Goal: Task Accomplishment & Management: Use online tool/utility

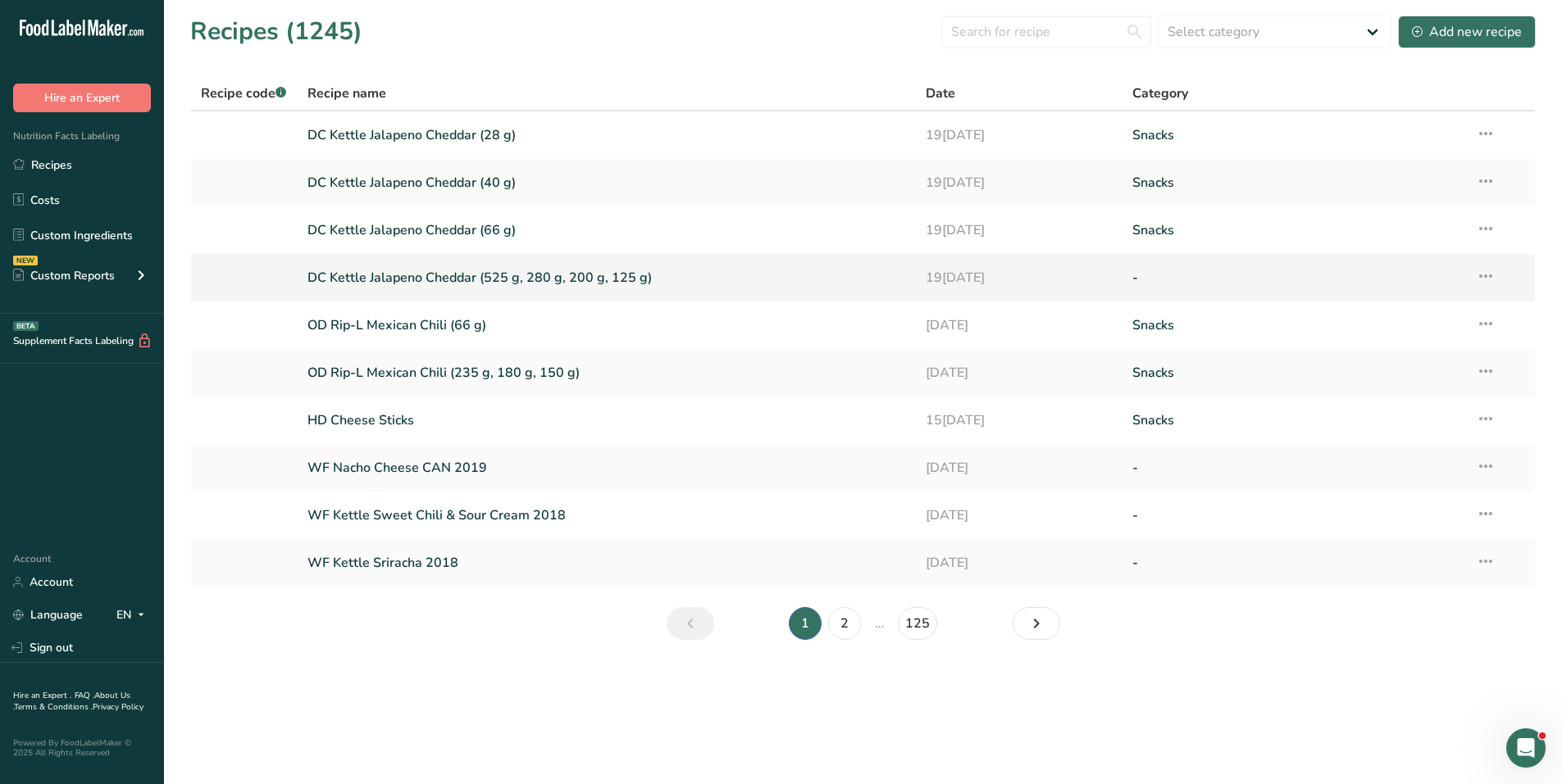
click at [456, 281] on link "DC Kettle Jalapeno Cheddar (525 g, 280 g, 200 g, 125 g)" at bounding box center [607, 278] width 600 height 35
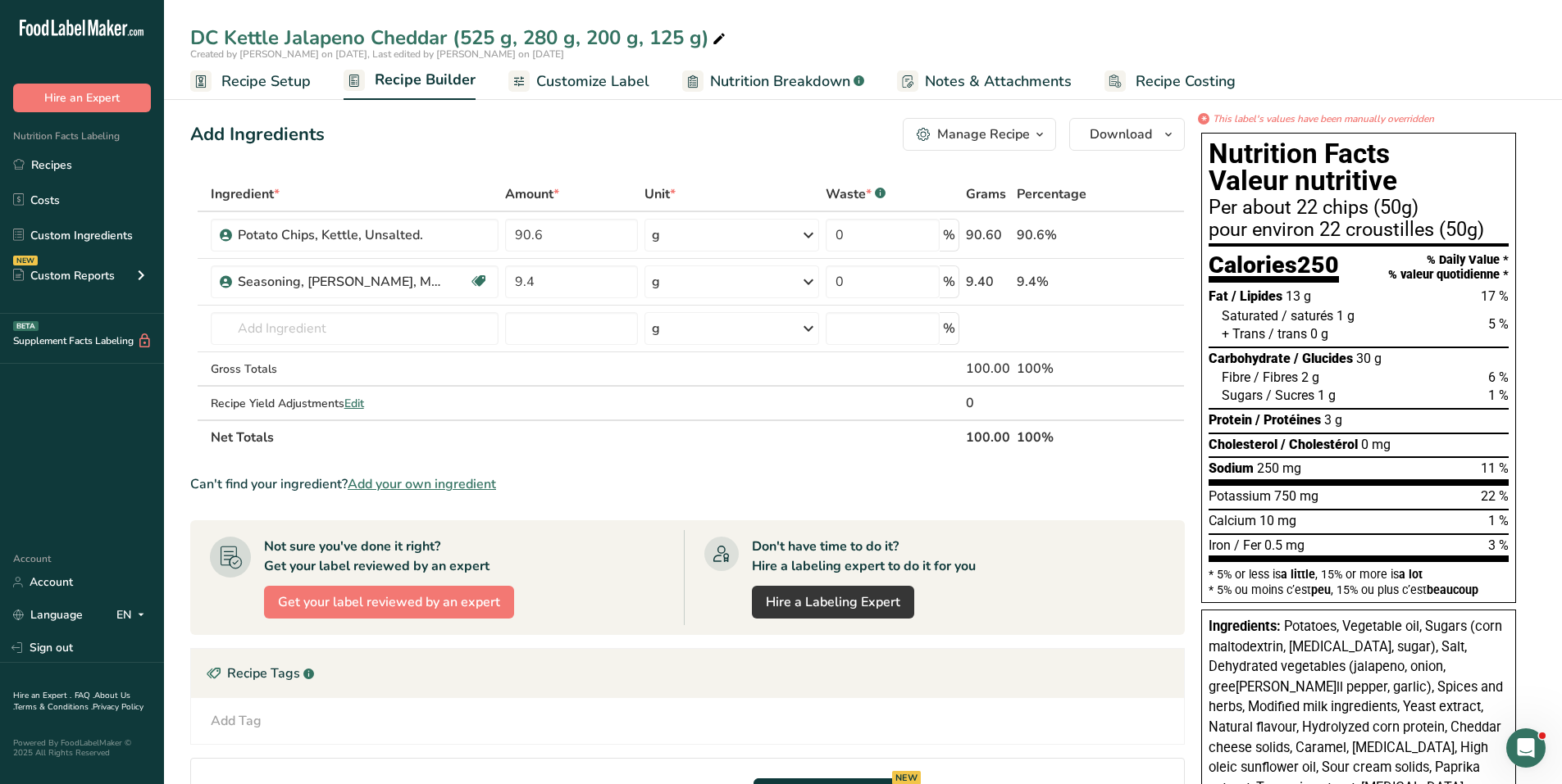
click at [276, 76] on span "Recipe Setup" at bounding box center [266, 81] width 89 height 22
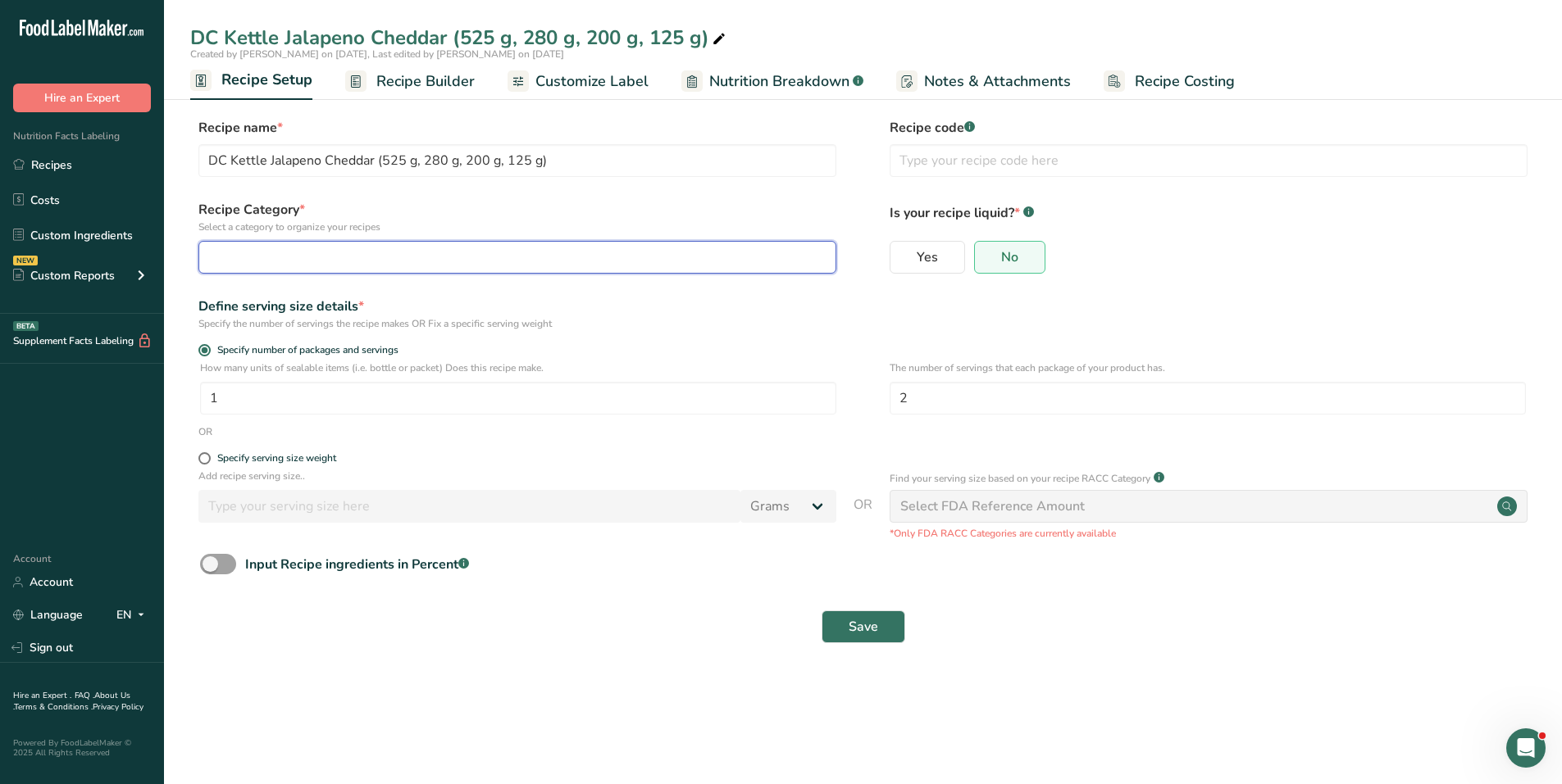
click at [339, 268] on button "button" at bounding box center [517, 257] width 638 height 33
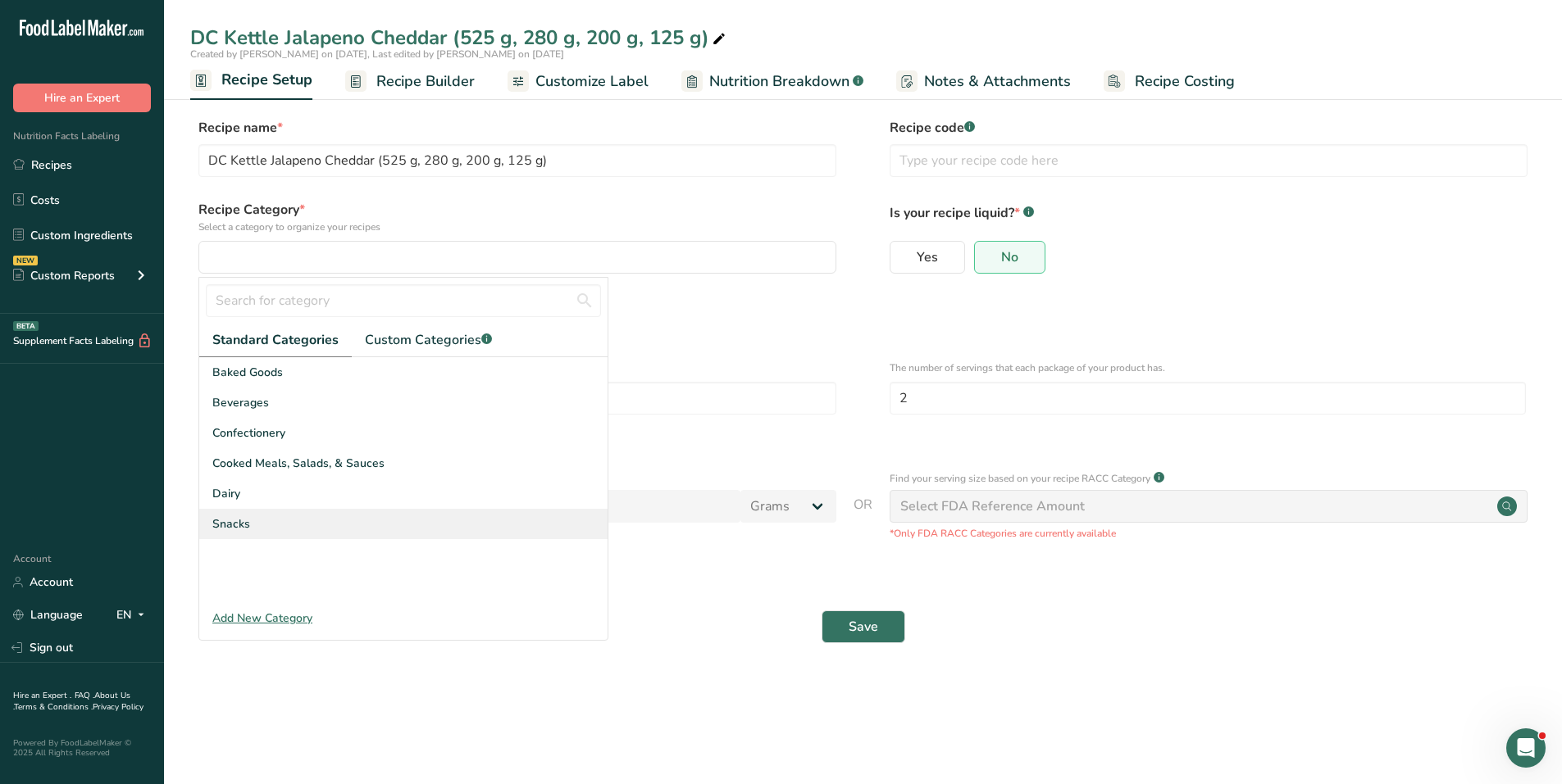
click at [247, 525] on span "Snacks" at bounding box center [231, 523] width 38 height 17
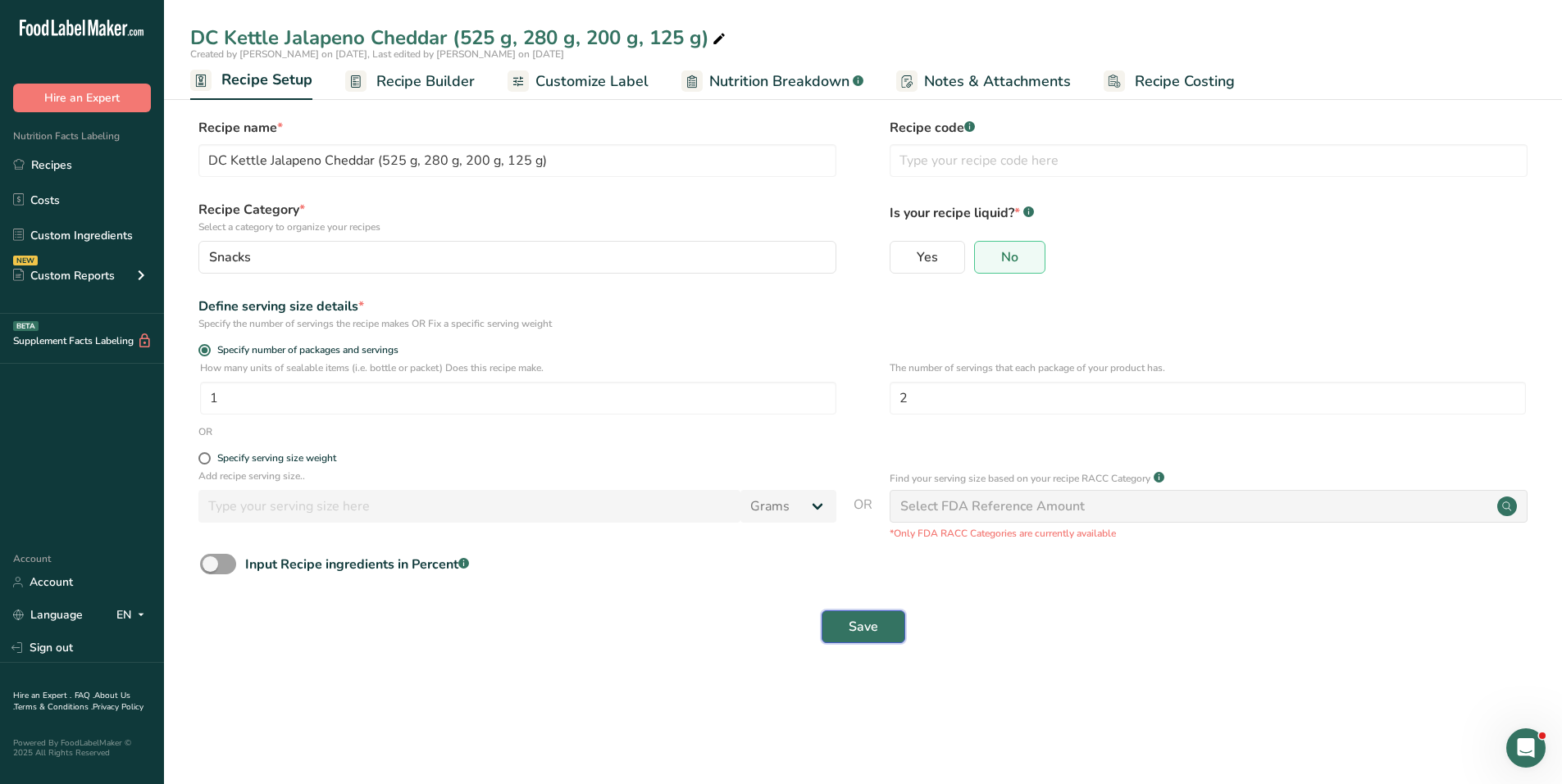
click at [871, 630] on span "Save" at bounding box center [864, 627] width 30 height 20
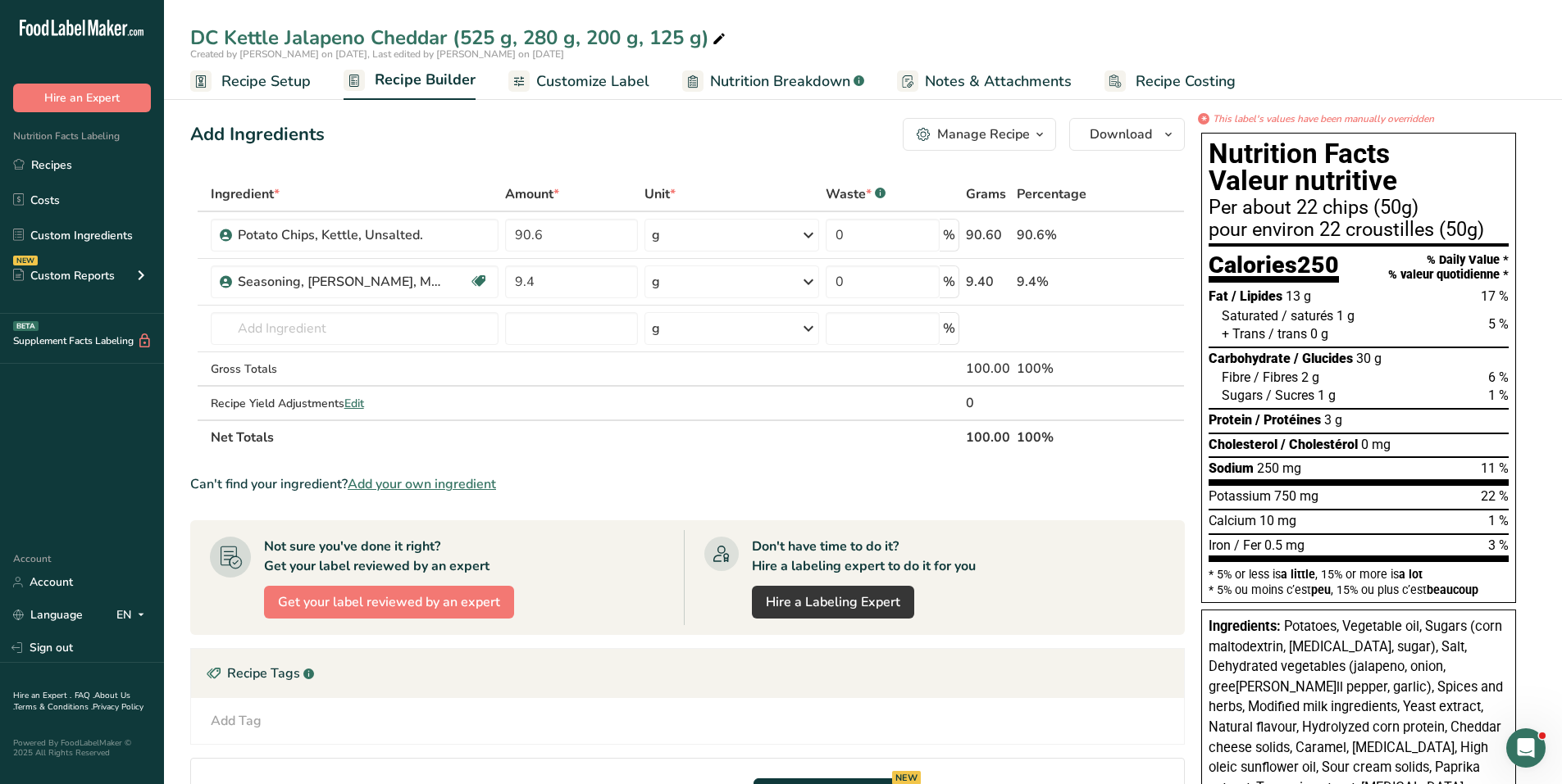
click at [632, 73] on span "Customize Label" at bounding box center [593, 81] width 113 height 22
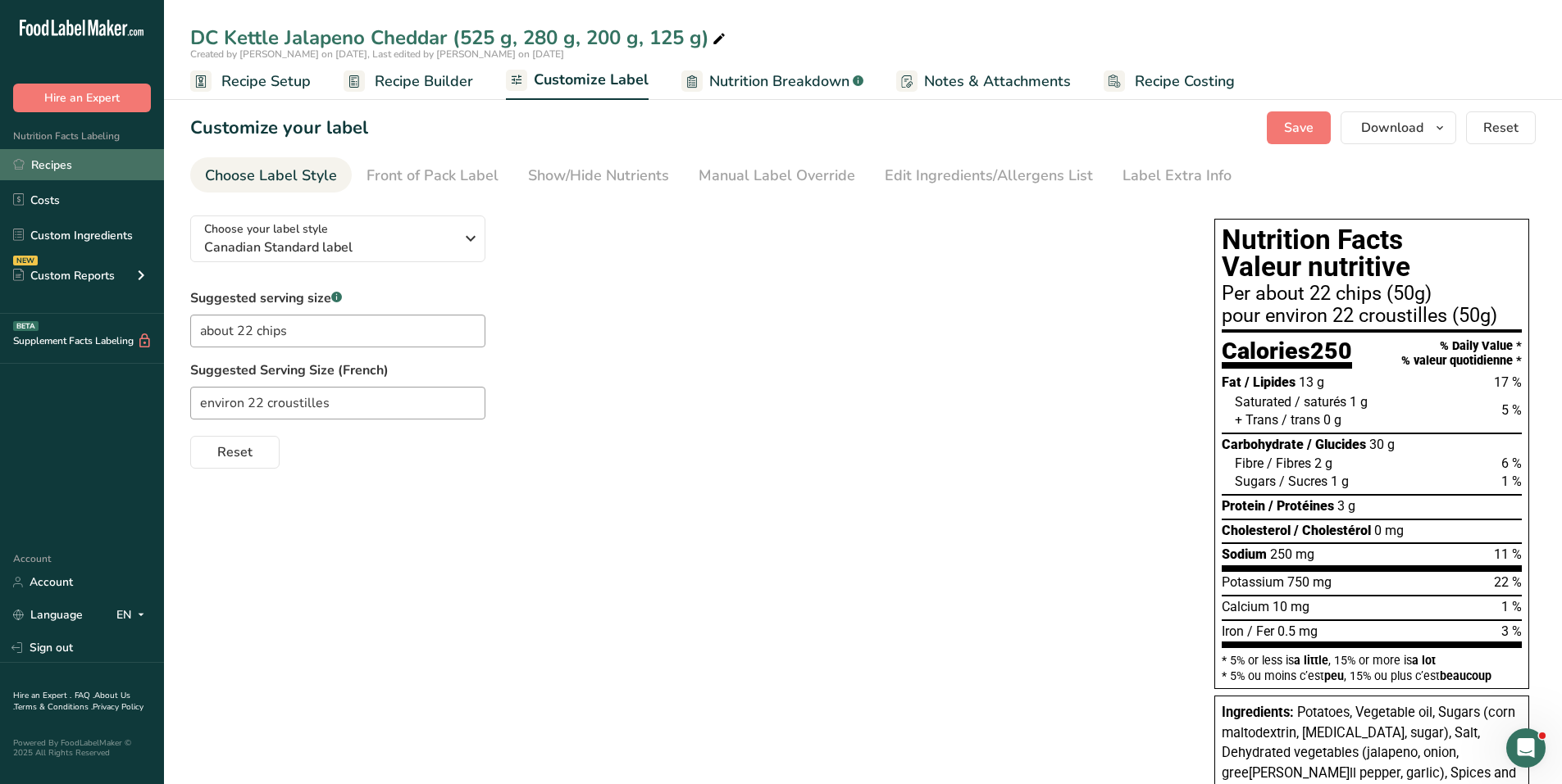
click at [54, 165] on link "Recipes" at bounding box center [81, 165] width 164 height 31
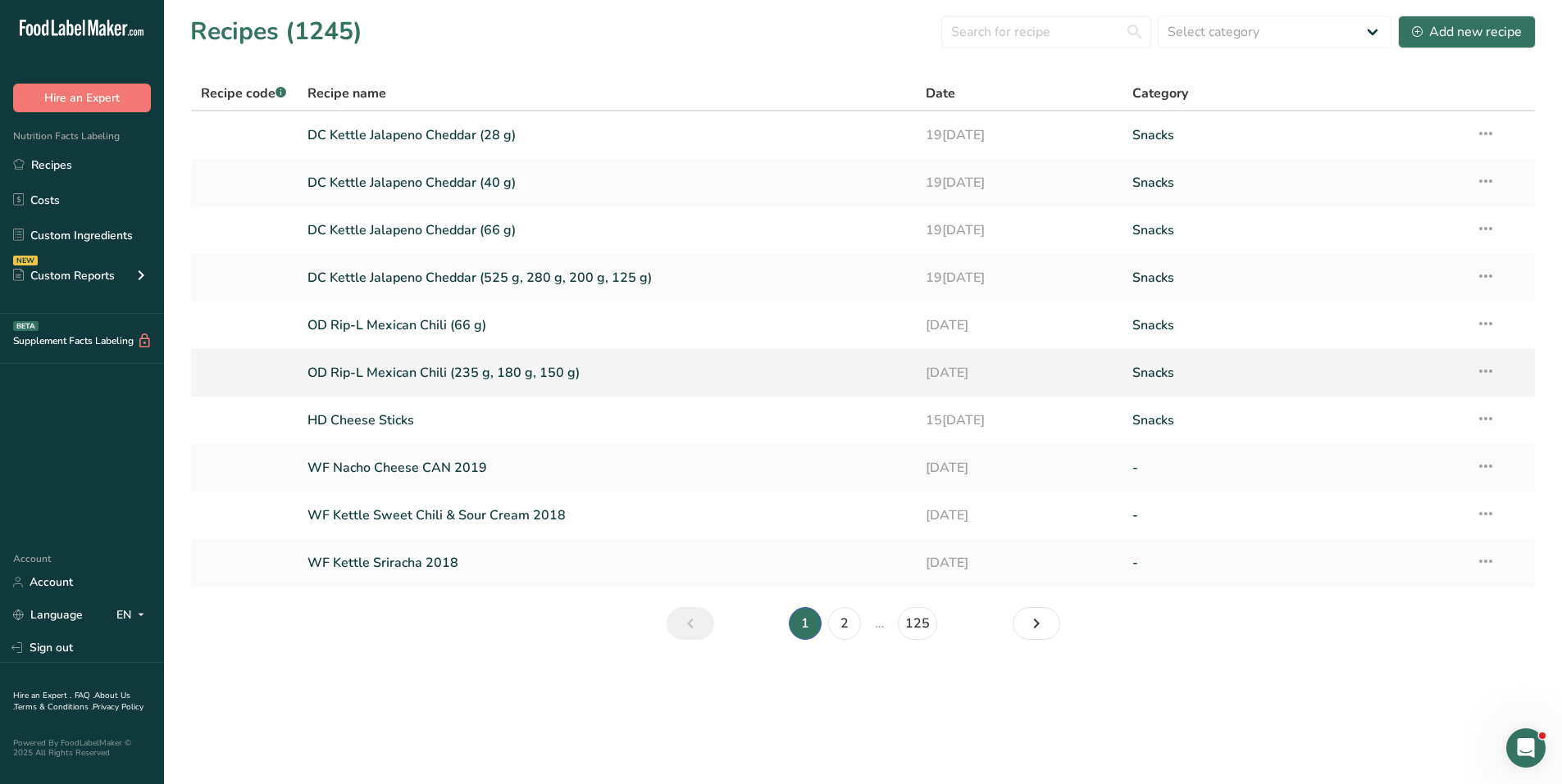
click at [415, 372] on link "OD Rip-L Mexican Chili (235 g, 180 g, 150 g)" at bounding box center [607, 373] width 600 height 35
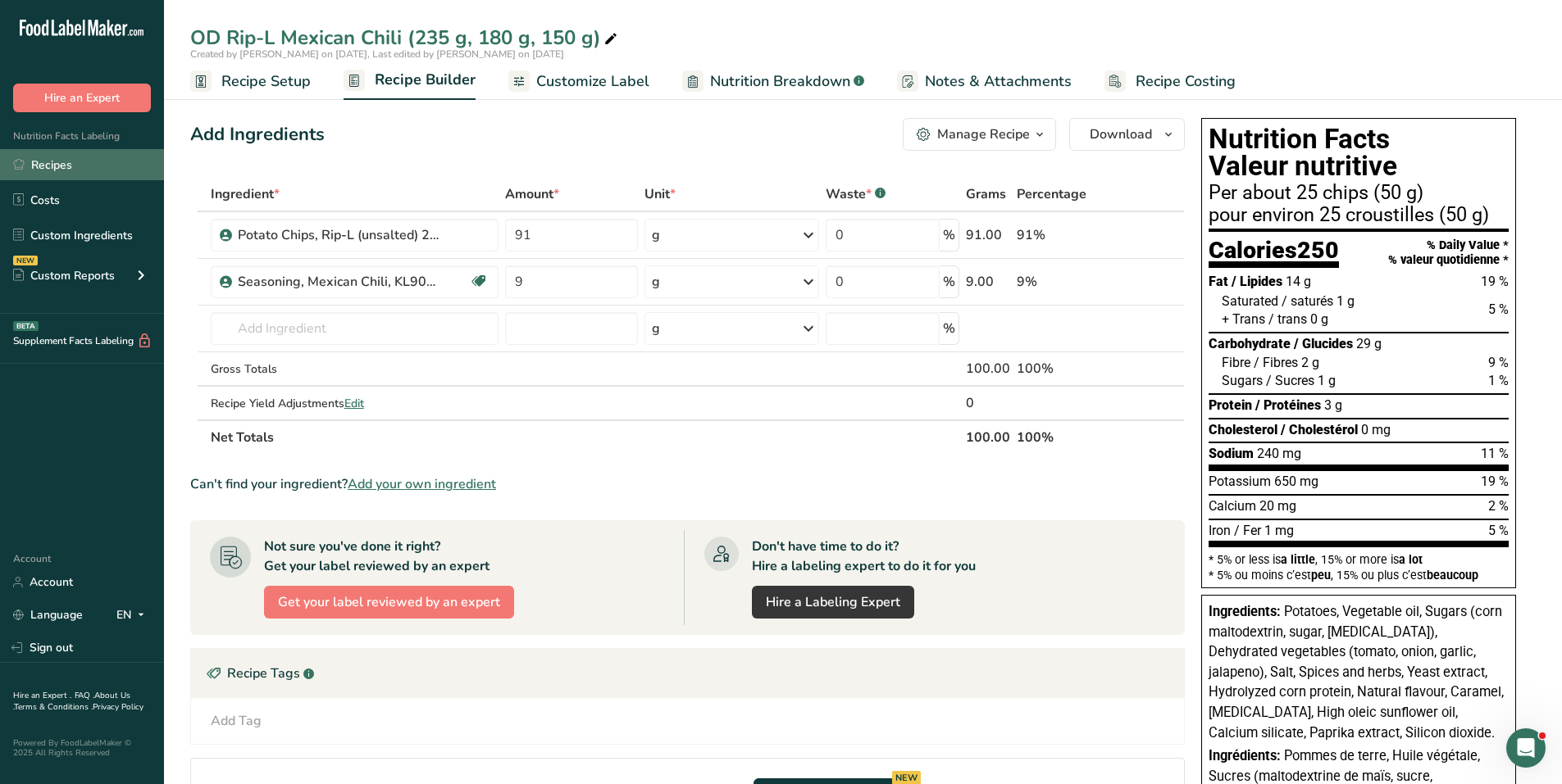
click at [60, 159] on link "Recipes" at bounding box center [81, 165] width 164 height 31
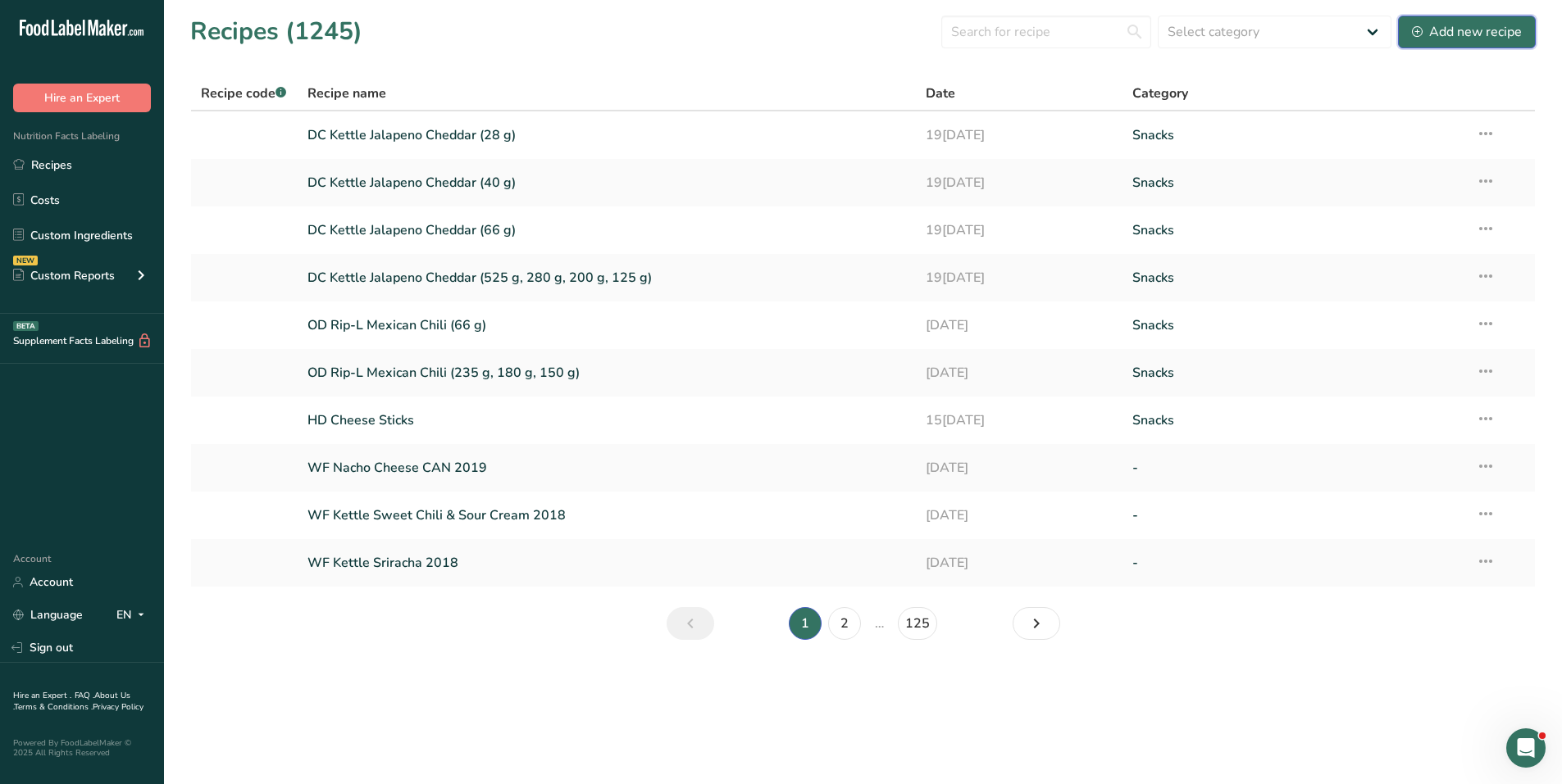
click at [1451, 29] on div "Add new recipe" at bounding box center [1467, 32] width 110 height 20
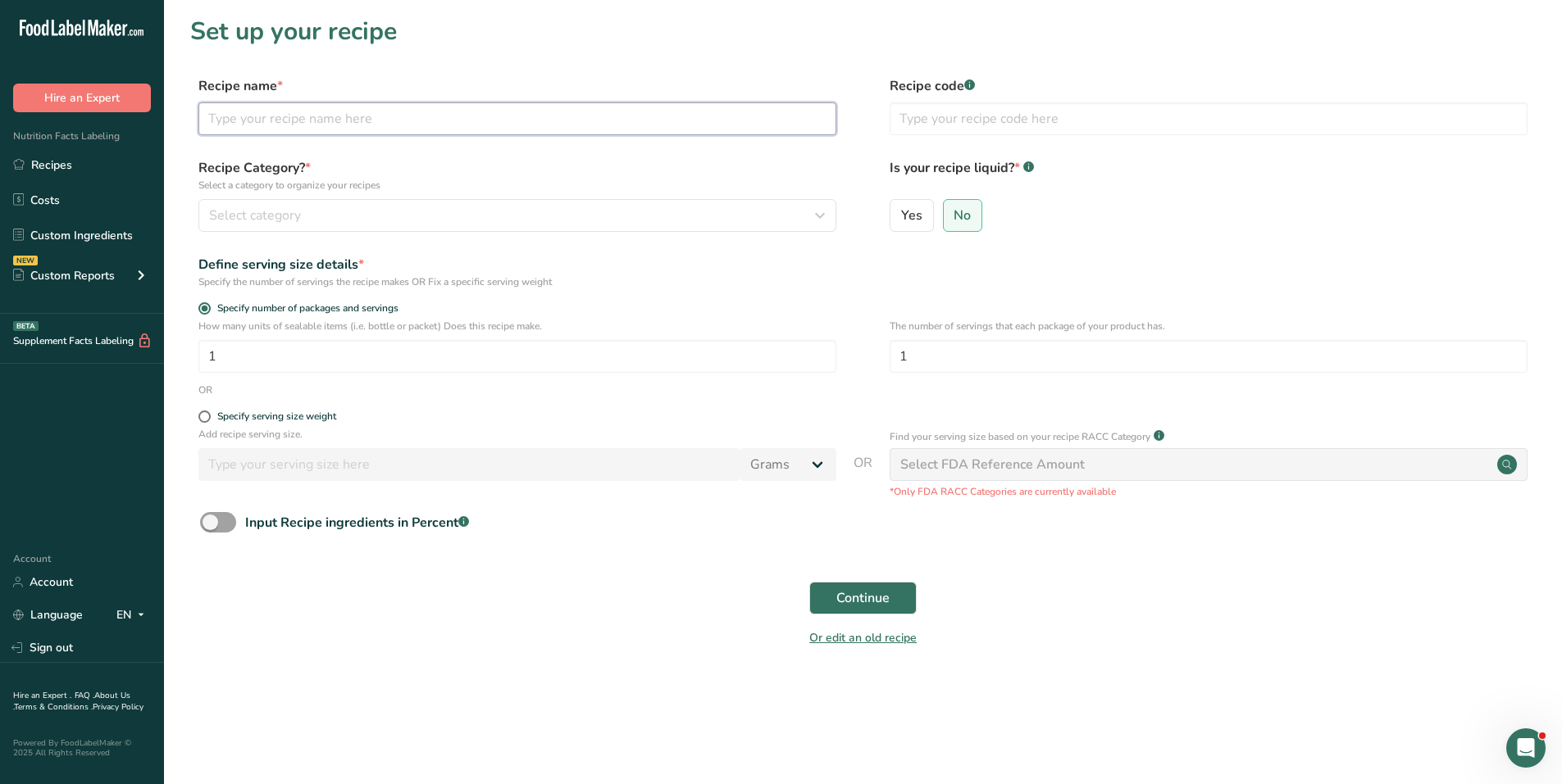
click at [284, 110] on input "text" at bounding box center [517, 118] width 638 height 33
type input "OD Flat Cheddar & Sour Cream"
click at [441, 121] on input "OD Flat Cheddar & Sour Cream" at bounding box center [517, 118] width 638 height 33
click at [405, 117] on input "OD Flat Cheddar & Sour Cream (235 g)" at bounding box center [517, 118] width 638 height 33
drag, startPoint x: 472, startPoint y: 119, endPoint x: 161, endPoint y: 121, distance: 311.0
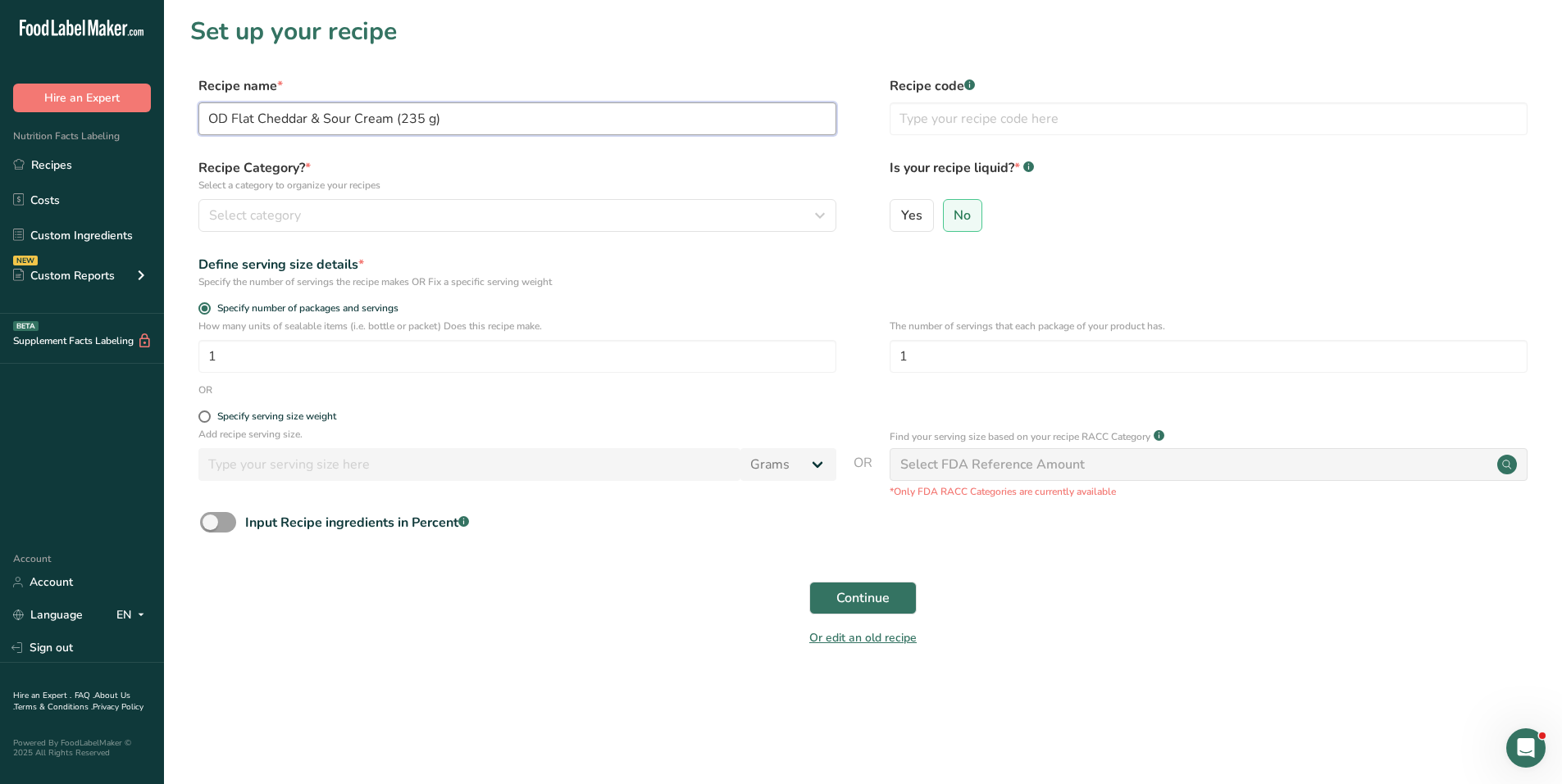
click at [161, 121] on div ".a-20{fill:#fff;} Hire an Expert Nutrition Facts Labeling Recipes Costs Custom …" at bounding box center [781, 392] width 1562 height 784
type input "OD Flat Cheddar & Sour Cream (235 g)"
click at [68, 161] on link "Recipes" at bounding box center [81, 165] width 164 height 31
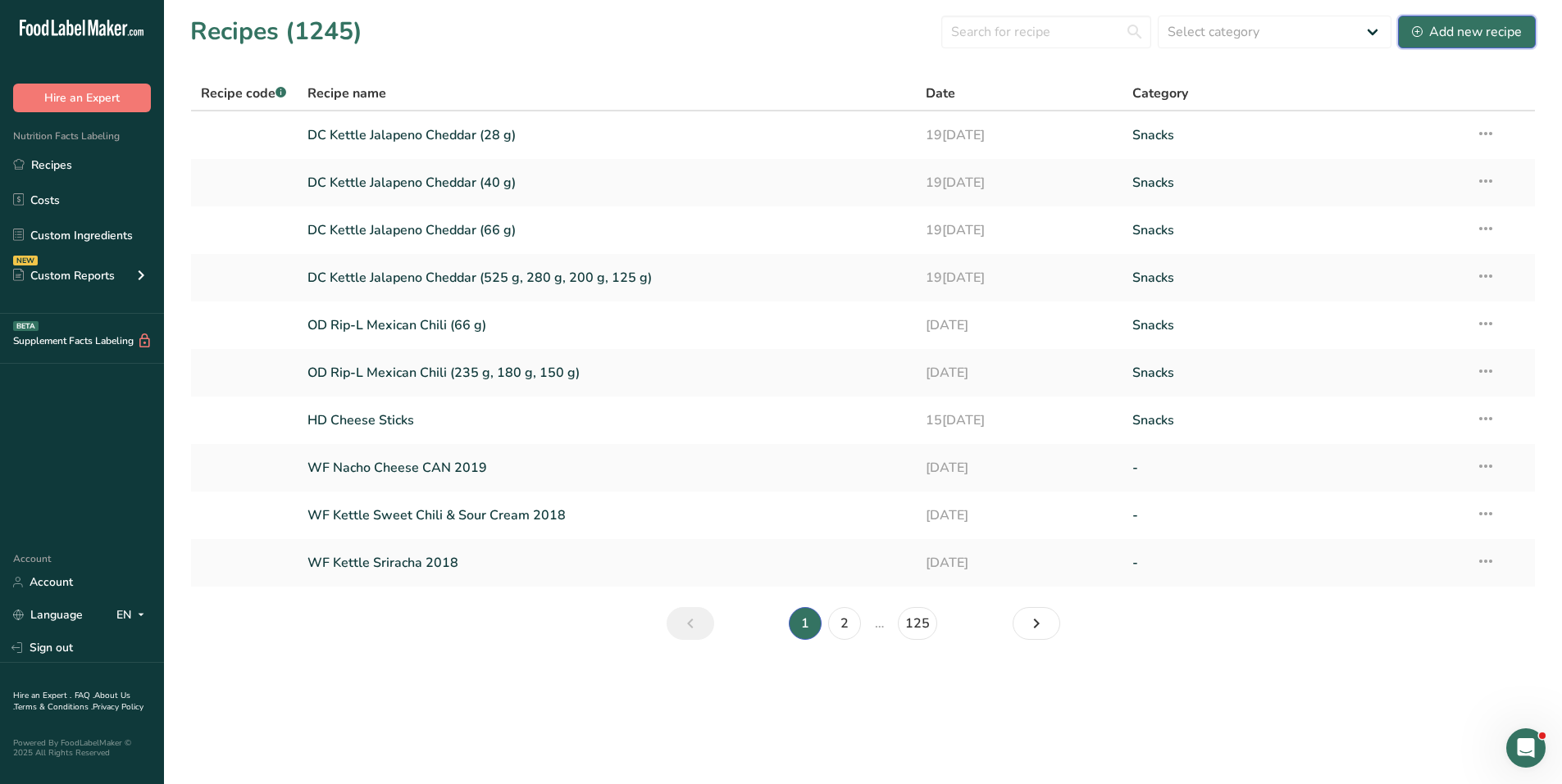
click at [1470, 36] on div "Add new recipe" at bounding box center [1467, 32] width 110 height 20
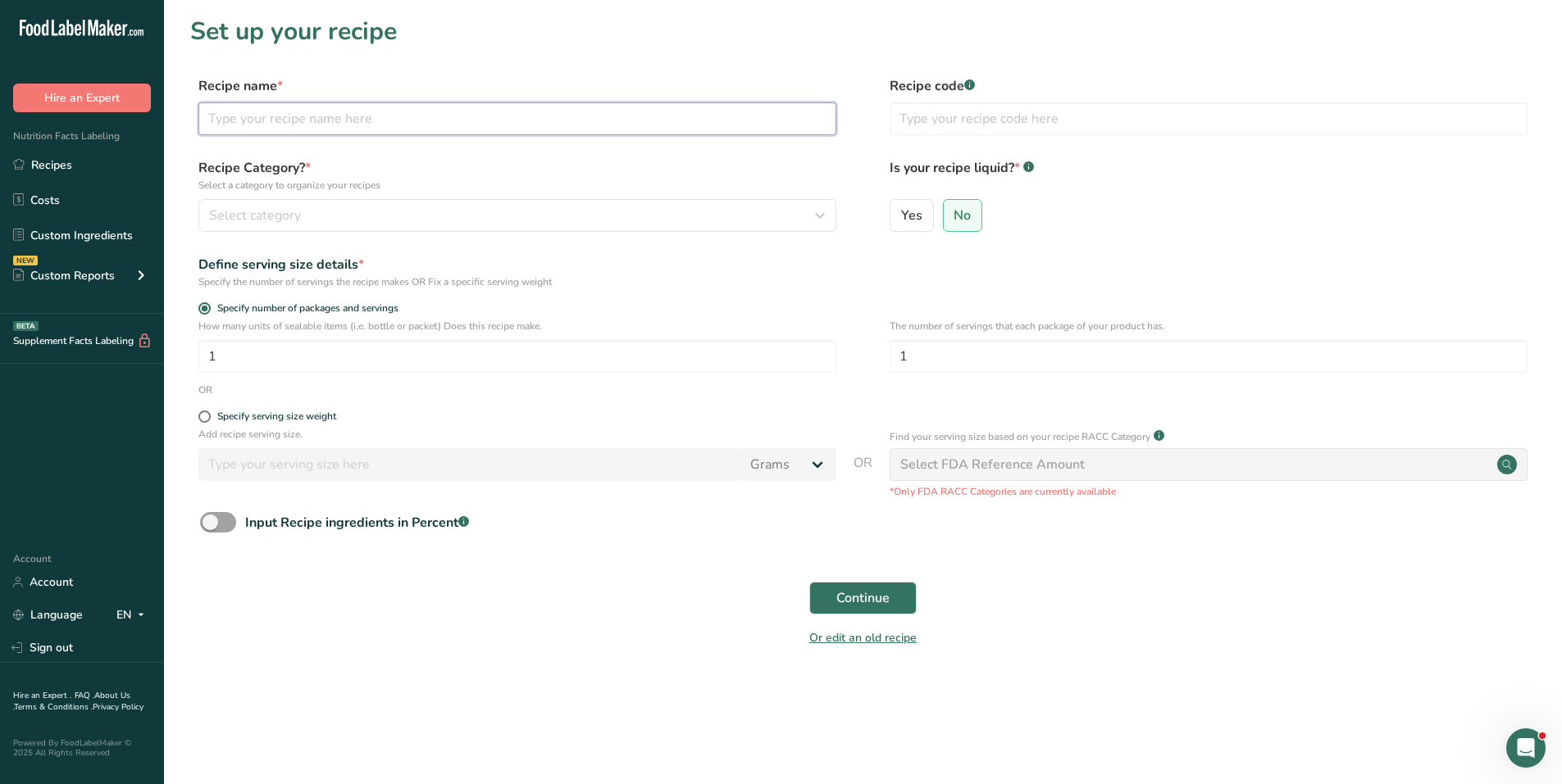
click at [320, 116] on input "text" at bounding box center [517, 118] width 638 height 33
paste input "OD Flat Cheddar & Sour Cream (235 g)"
type input "OD Flat Cheddar & Sour Cream (235 g)"
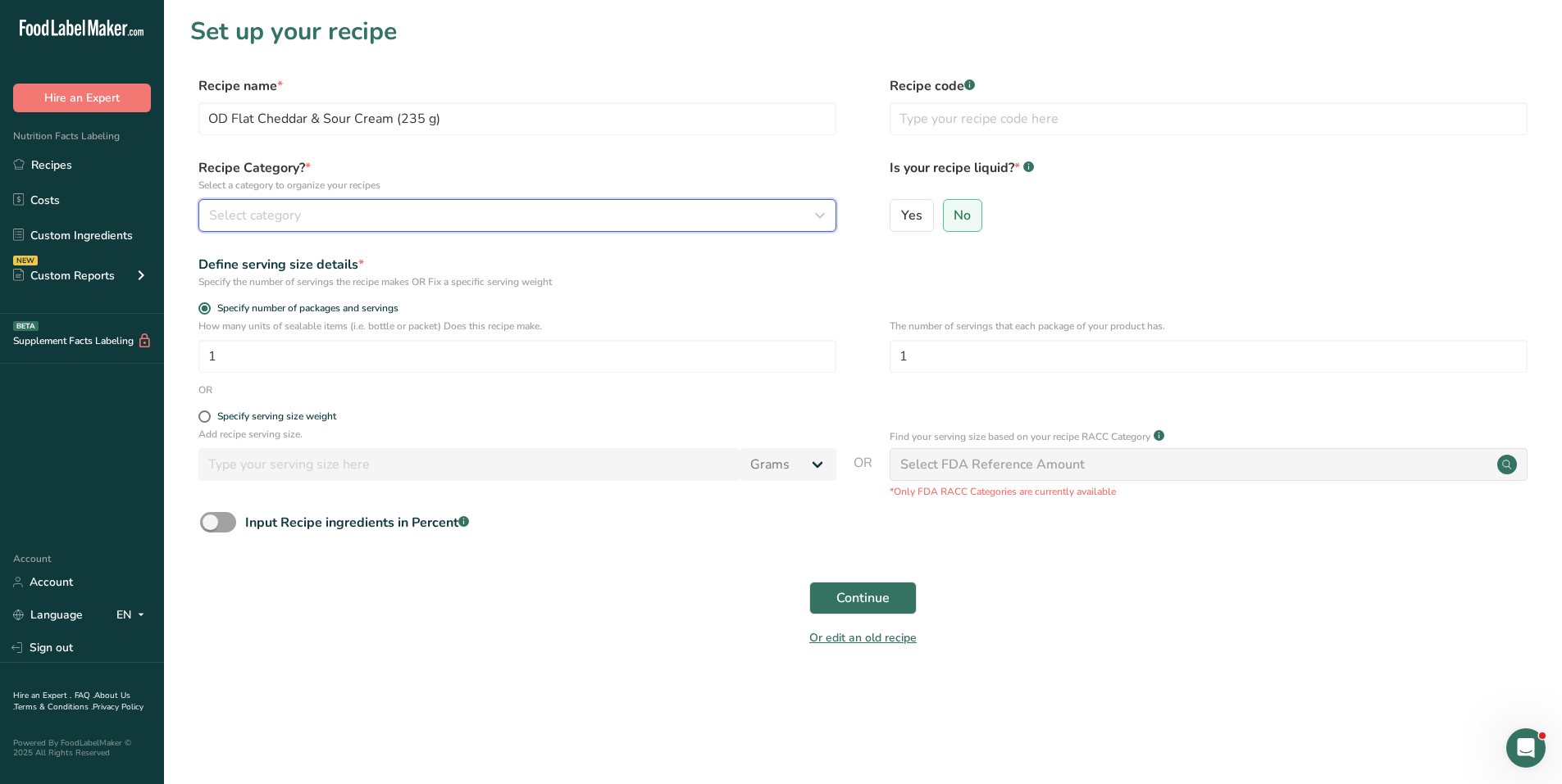
click at [421, 212] on div "Select category" at bounding box center [513, 216] width 607 height 20
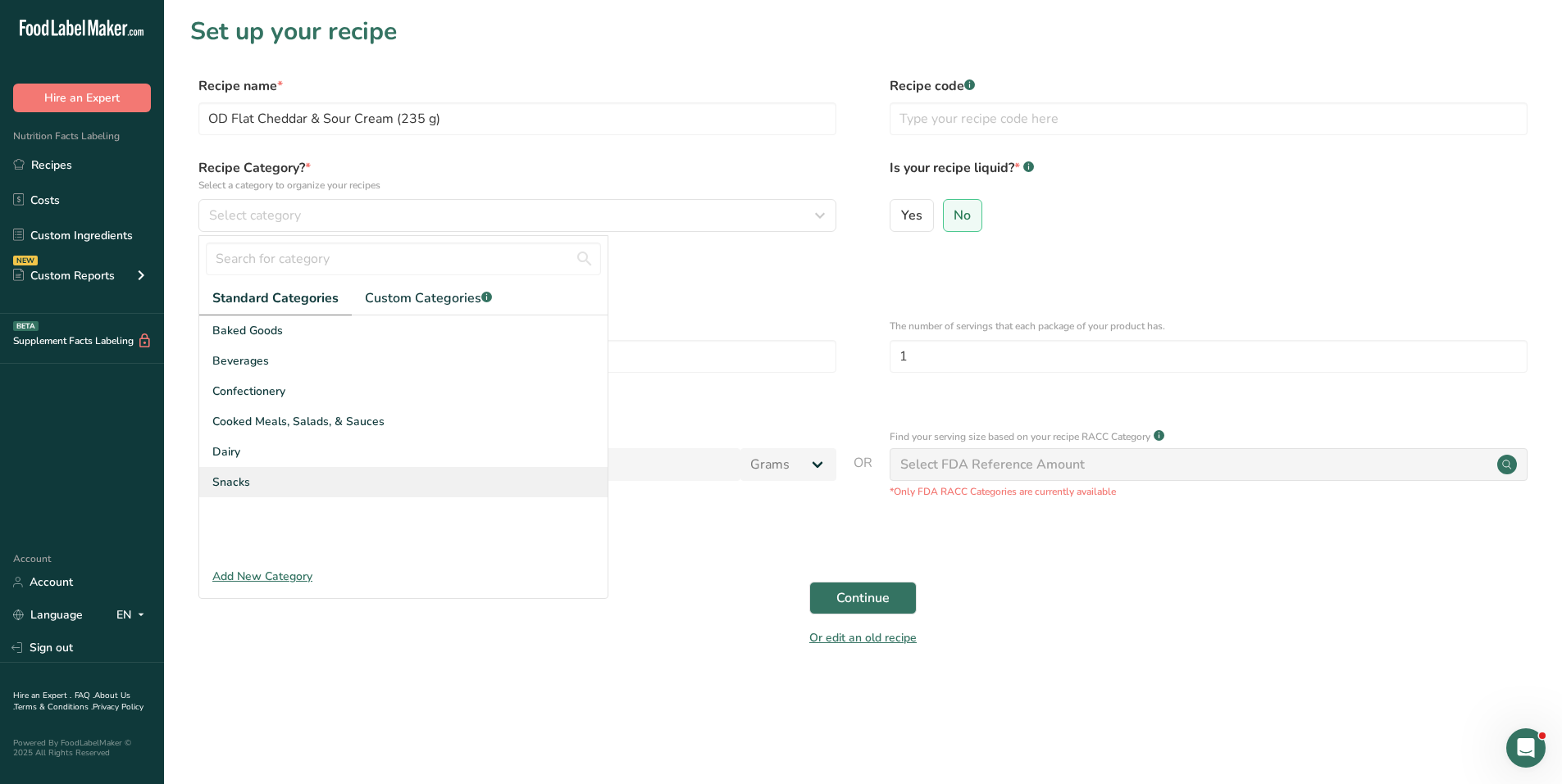
click at [221, 481] on span "Snacks" at bounding box center [231, 482] width 38 height 17
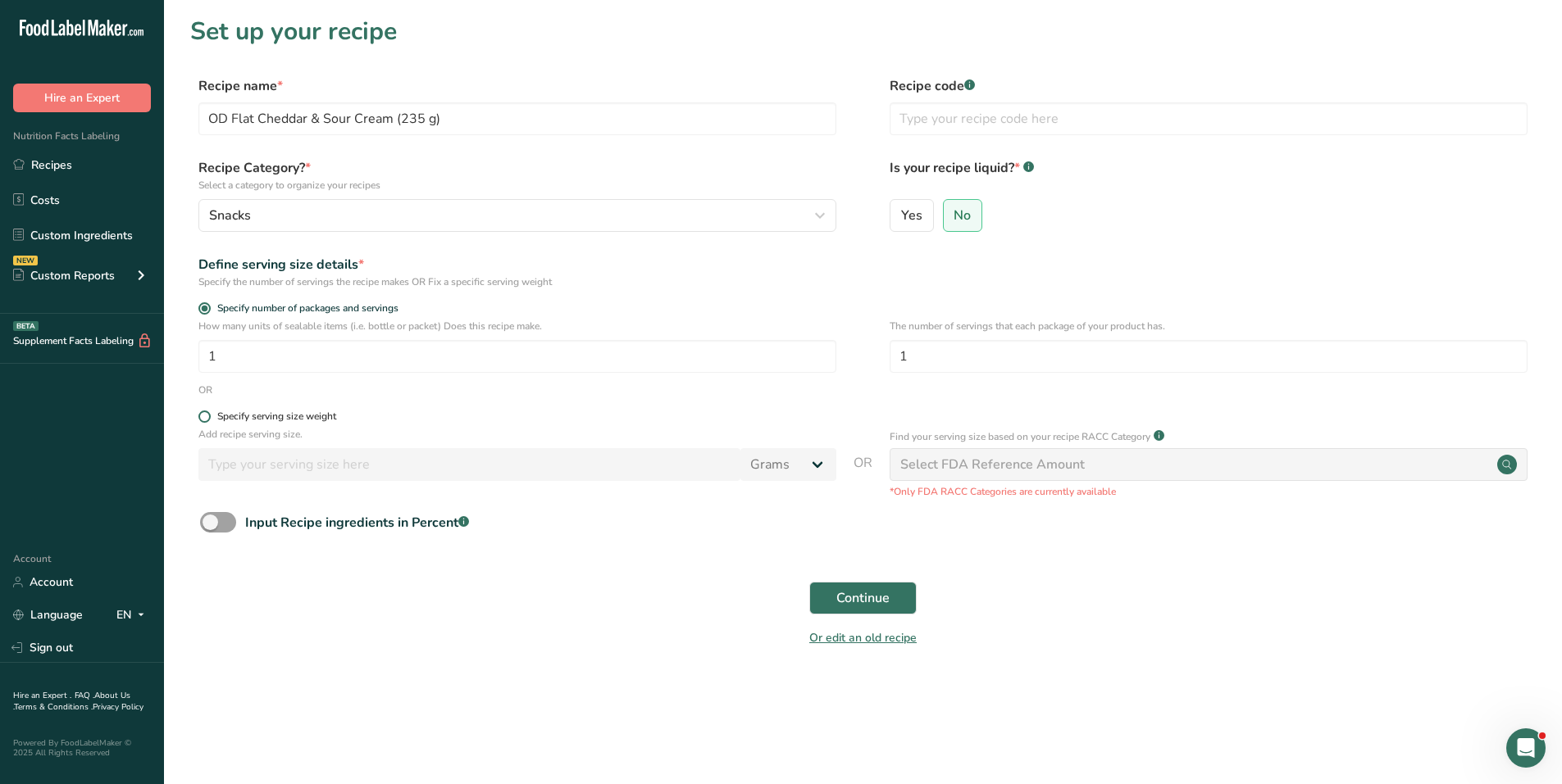
click at [199, 419] on span at bounding box center [204, 416] width 12 height 12
click at [199, 419] on input "Specify serving size weight" at bounding box center [203, 416] width 11 height 11
radio input "true"
radio input "false"
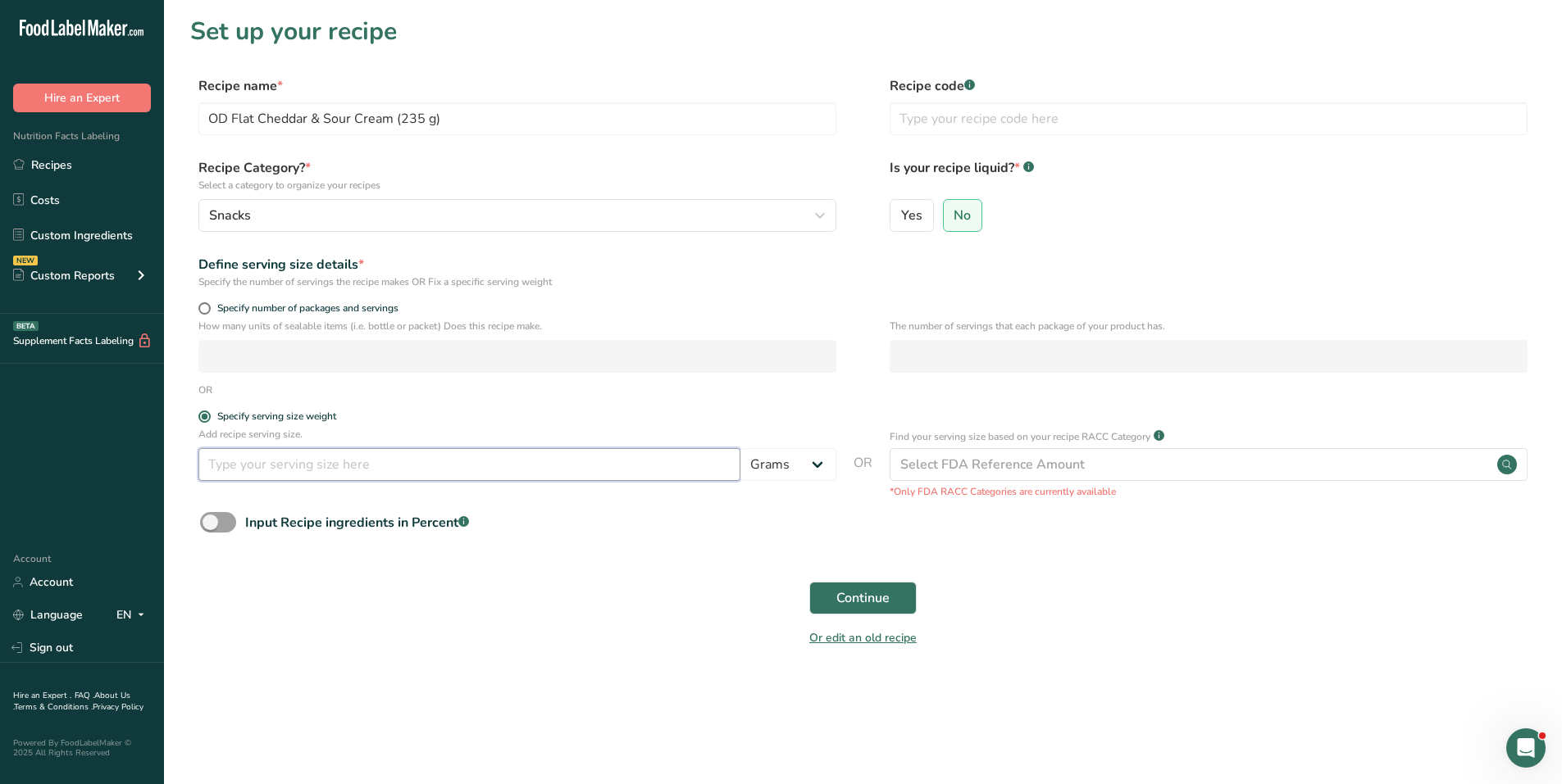
click at [232, 461] on input "number" at bounding box center [469, 464] width 542 height 33
type input "50"
click at [838, 597] on span "Continue" at bounding box center [864, 599] width 54 height 20
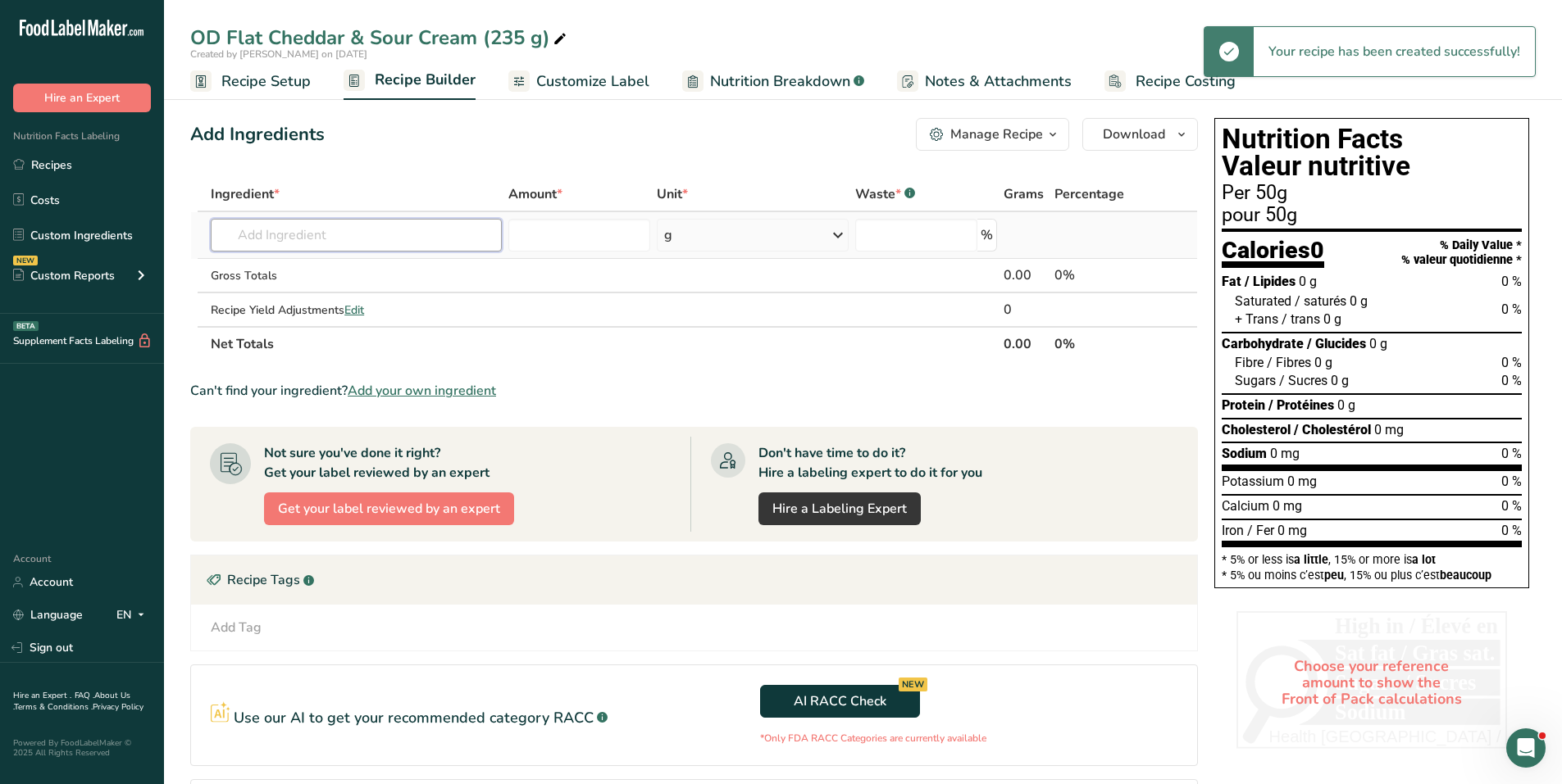
click at [323, 242] on input "text" at bounding box center [357, 235] width 292 height 33
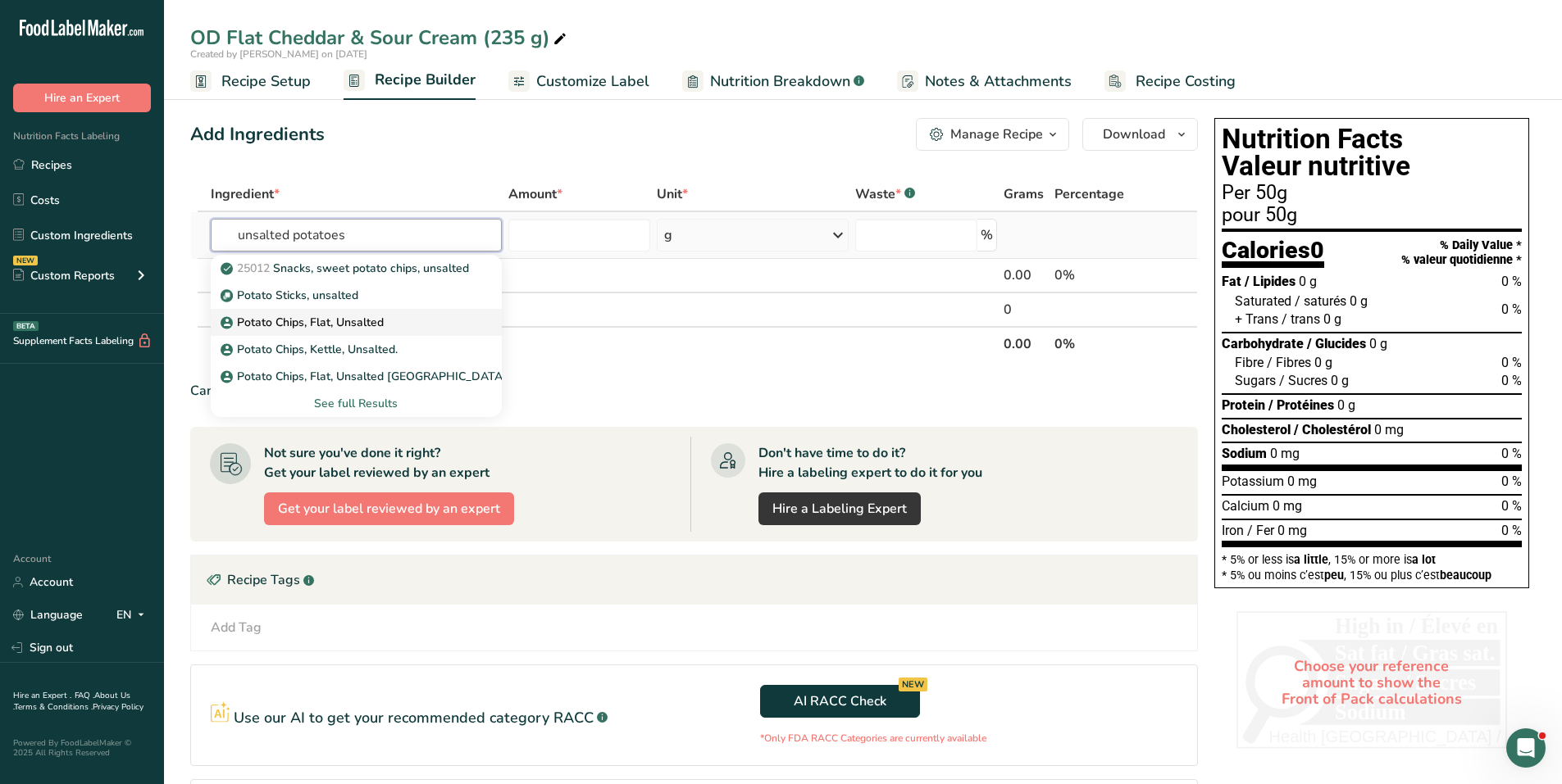
type input "unsalted potatoes"
click at [320, 318] on p "Potato Chips, Flat, Unsalted" at bounding box center [303, 322] width 160 height 17
type input "Potato Chips, Flat, Unsalted"
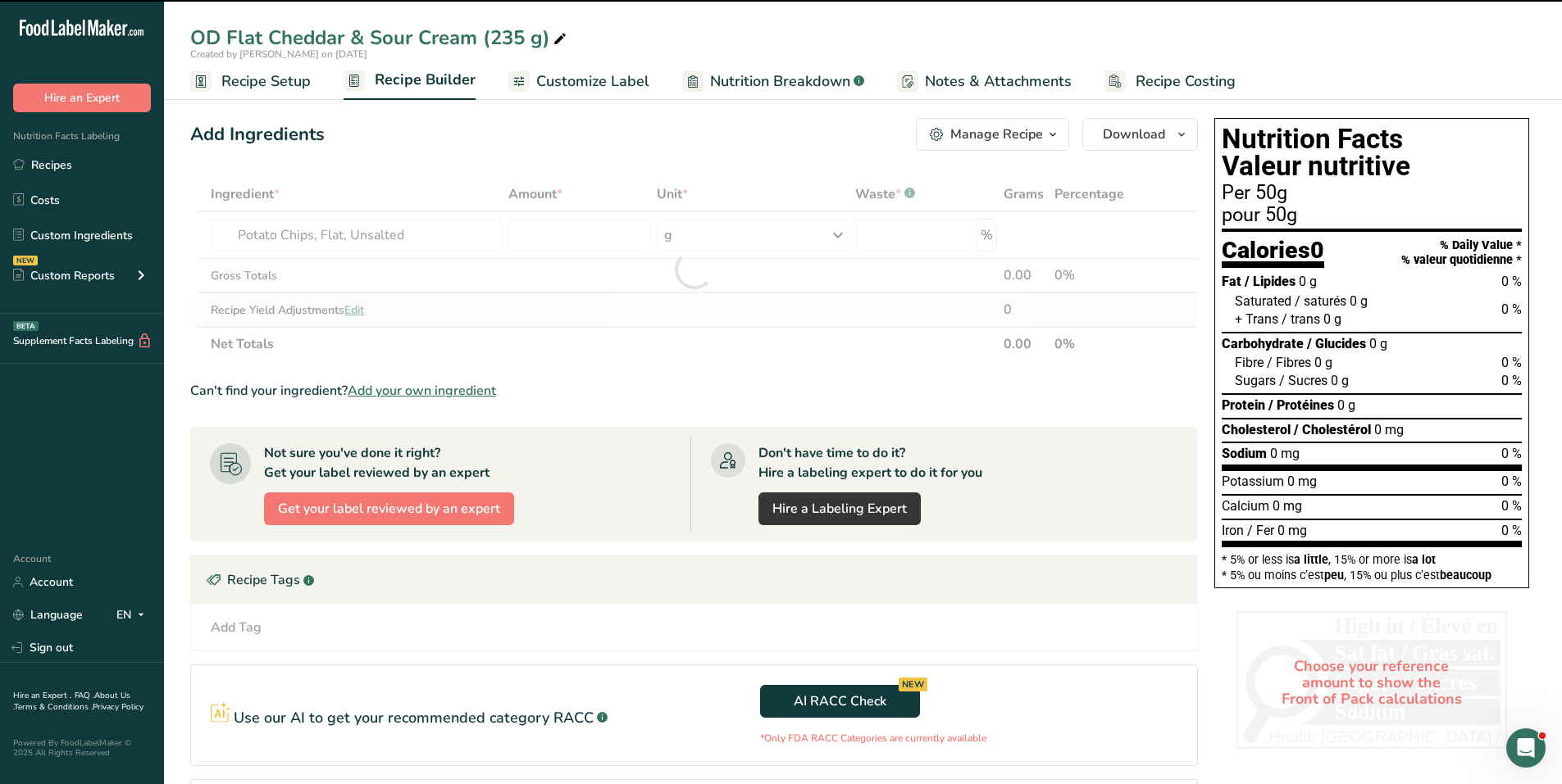
type input "0"
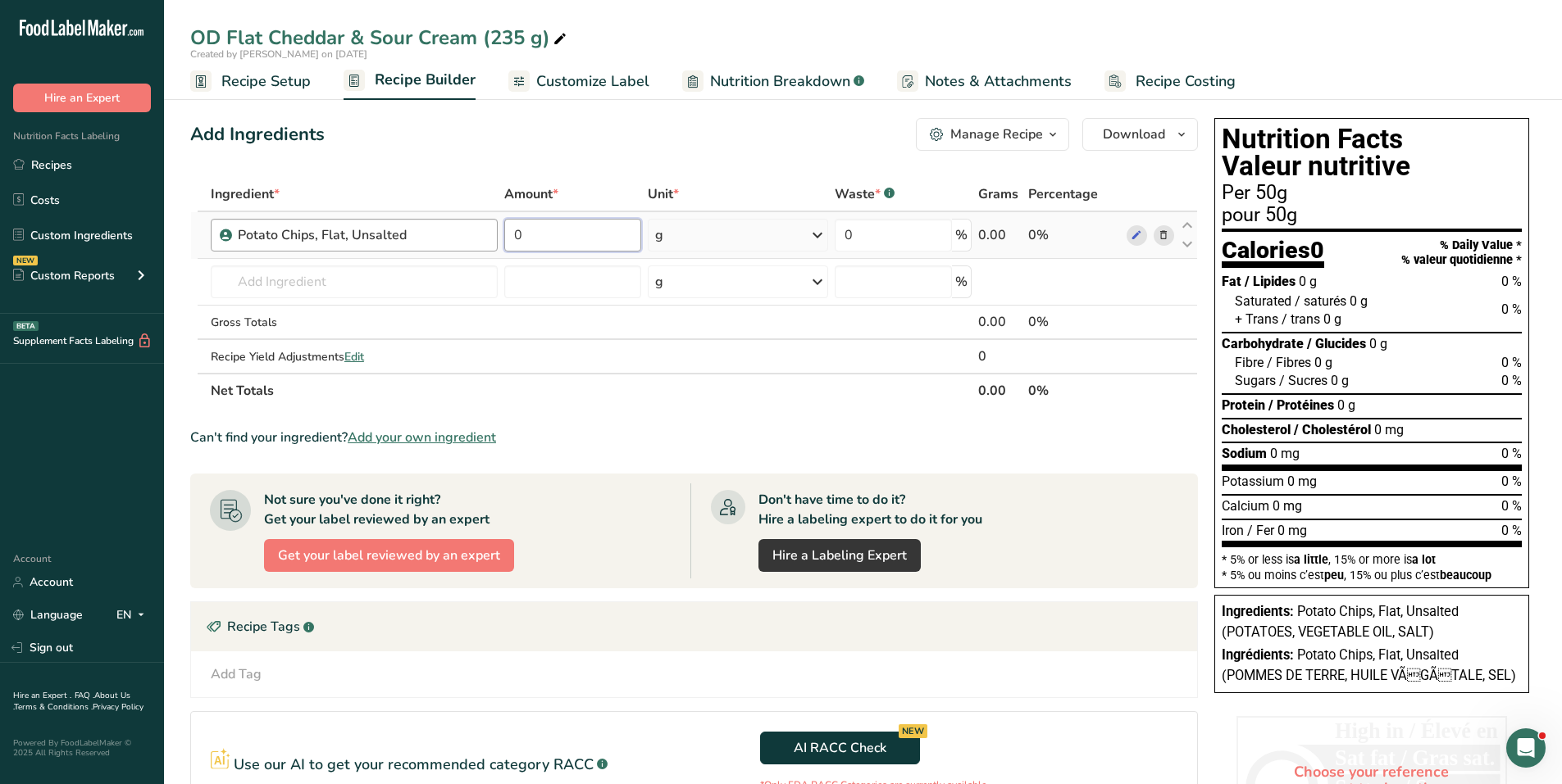
drag, startPoint x: 562, startPoint y: 238, endPoint x: 465, endPoint y: 229, distance: 97.4
click at [465, 229] on tr "Potato Chips, Flat, Unsalted 0 g Weight Units g kg mg See more Volume Units l V…" at bounding box center [694, 235] width 1007 height 47
type input "88.2"
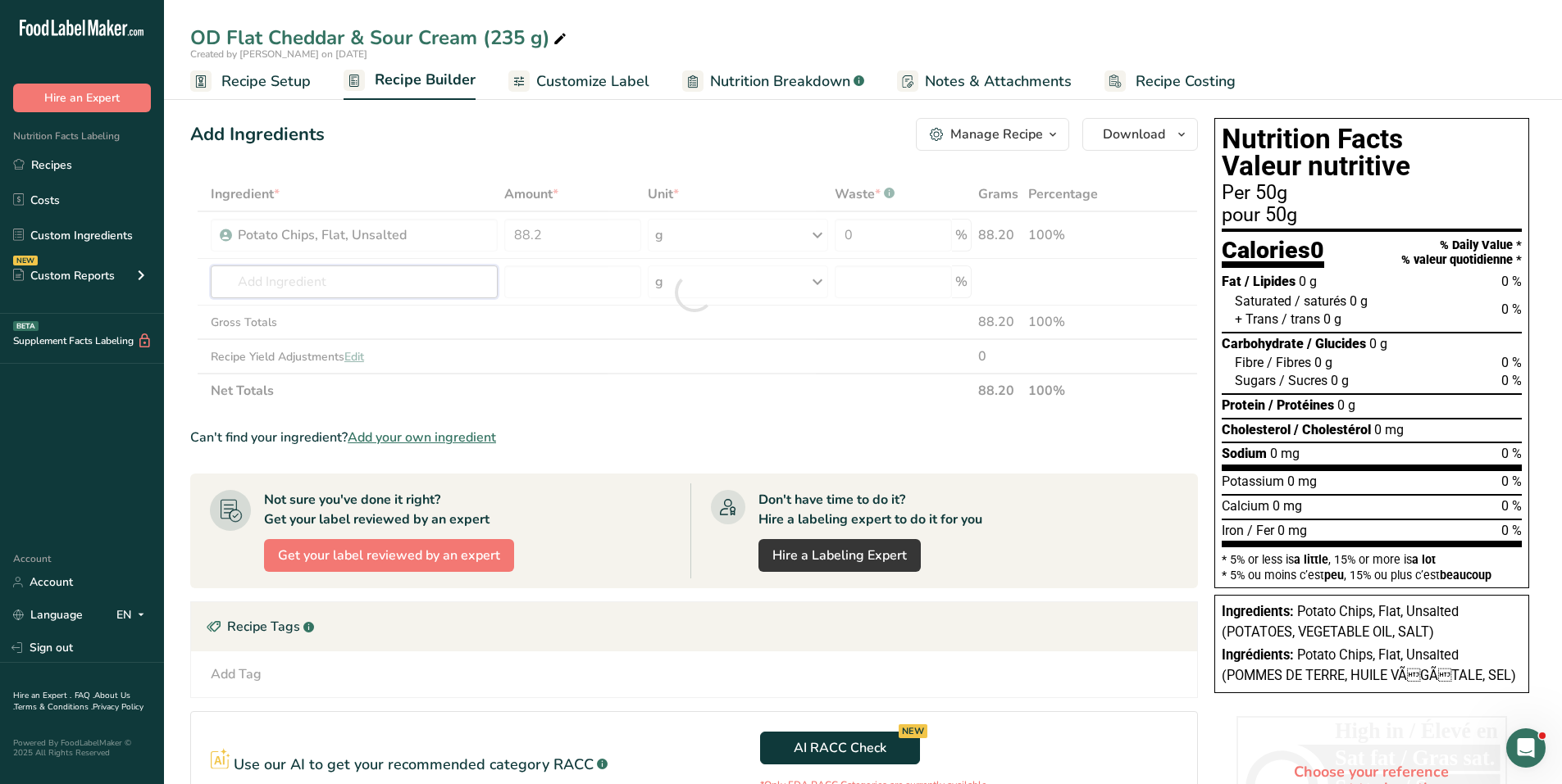
click at [287, 284] on div "Ingredient * Amount * Unit * Waste * .a-a{fill:#347362;}.b-a{fill:#fff;} Grams …" at bounding box center [694, 292] width 1008 height 231
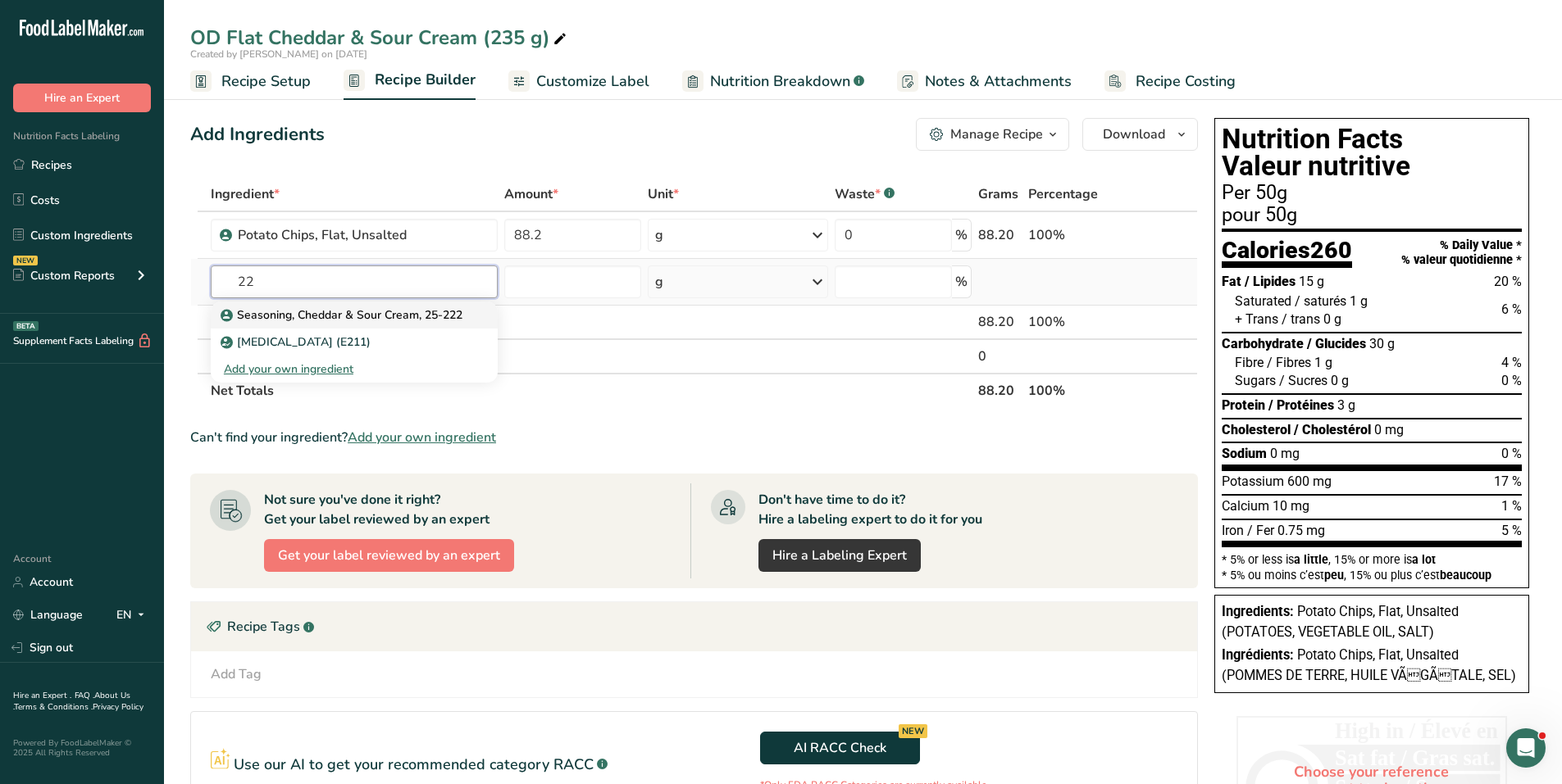
type input "22"
click at [327, 309] on p "Seasoning, Cheddar & Sour Cream, 25-222" at bounding box center [343, 314] width 239 height 17
type input "Seasoning, Cheddar & Sour Cream, 25-222"
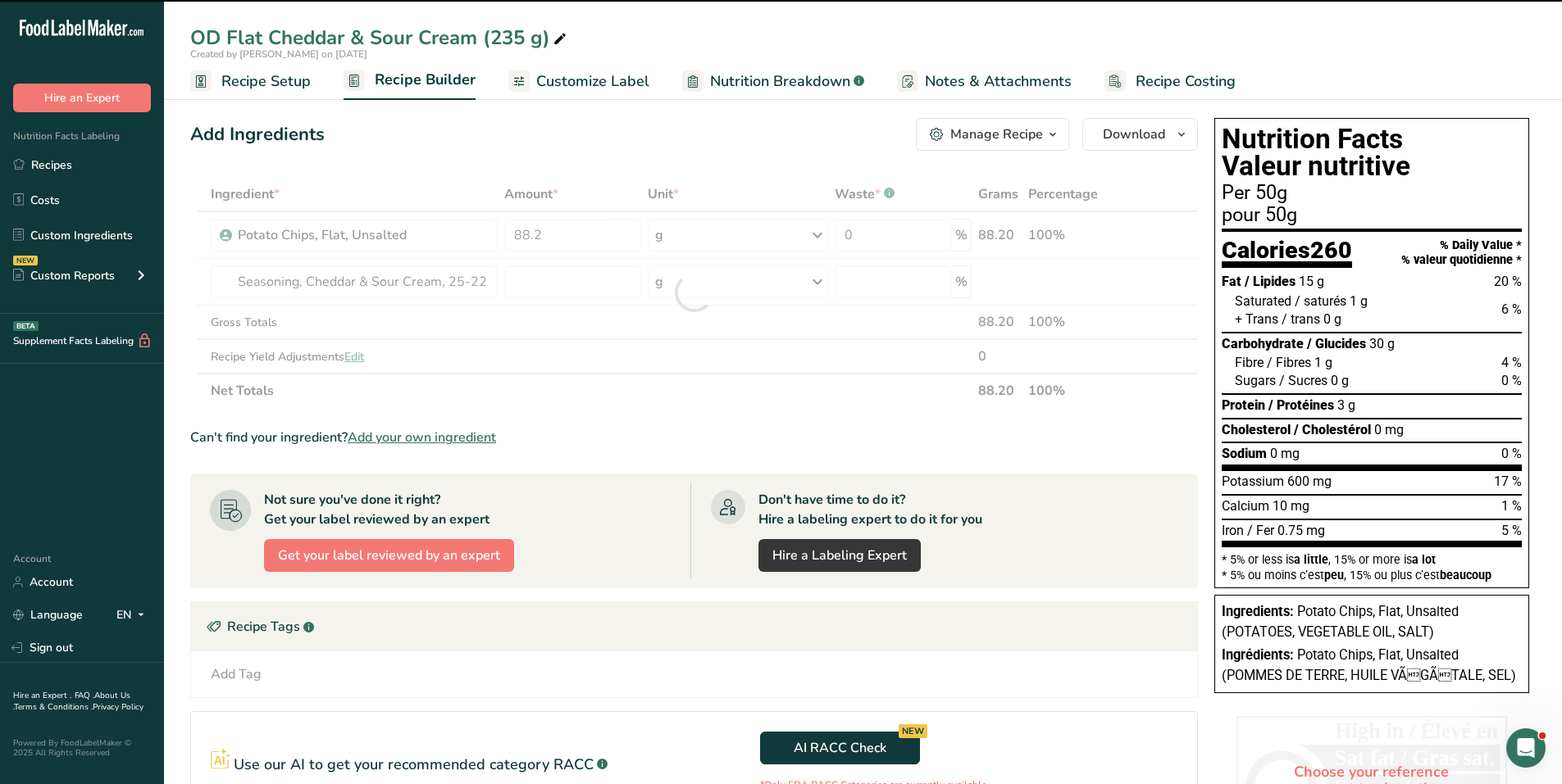
type input "0"
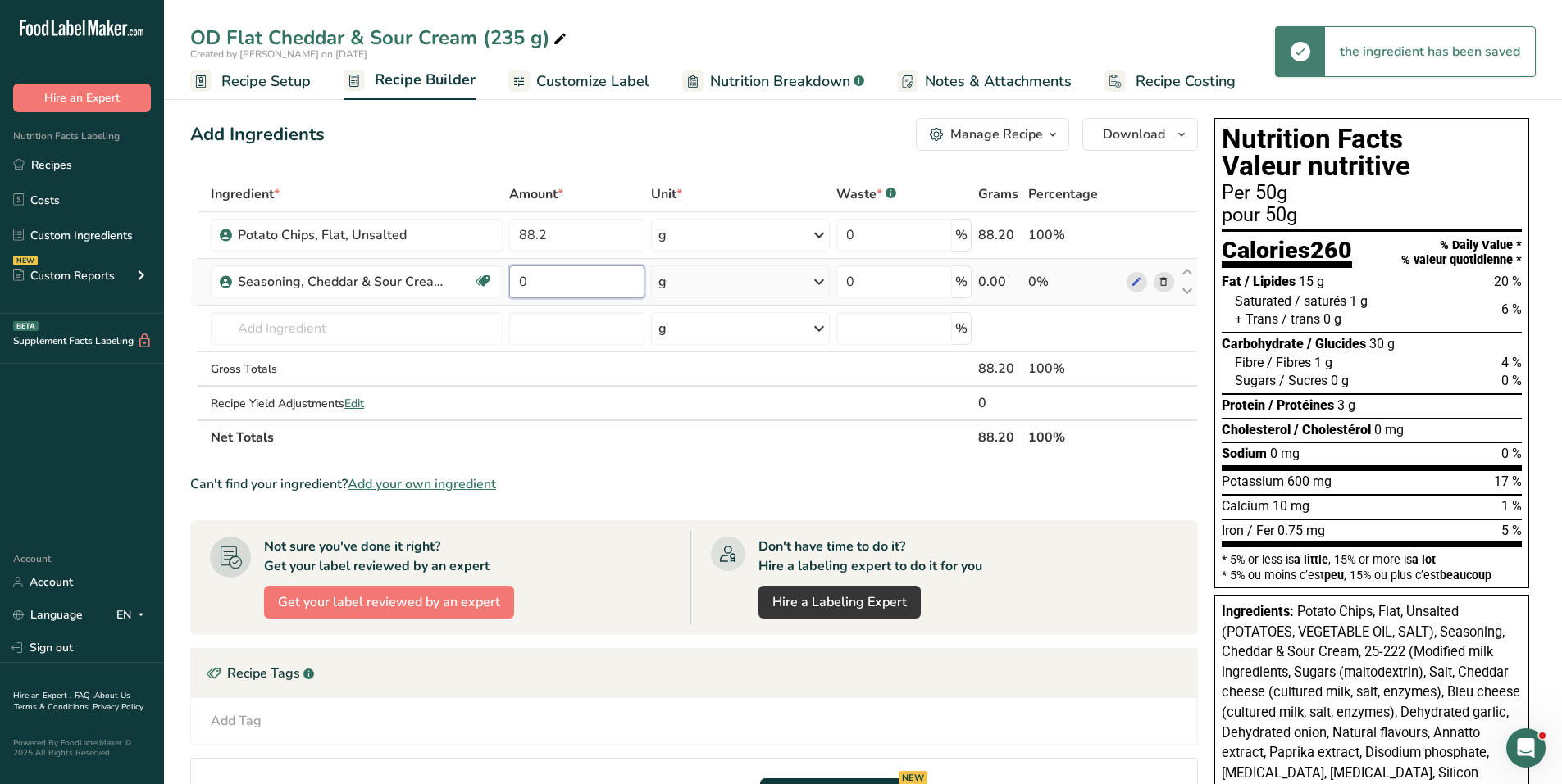
click at [540, 268] on input "0" at bounding box center [577, 281] width 135 height 33
drag, startPoint x: 540, startPoint y: 268, endPoint x: 505, endPoint y: 273, distance: 35.4
click at [506, 273] on td "0" at bounding box center [576, 281] width 142 height 47
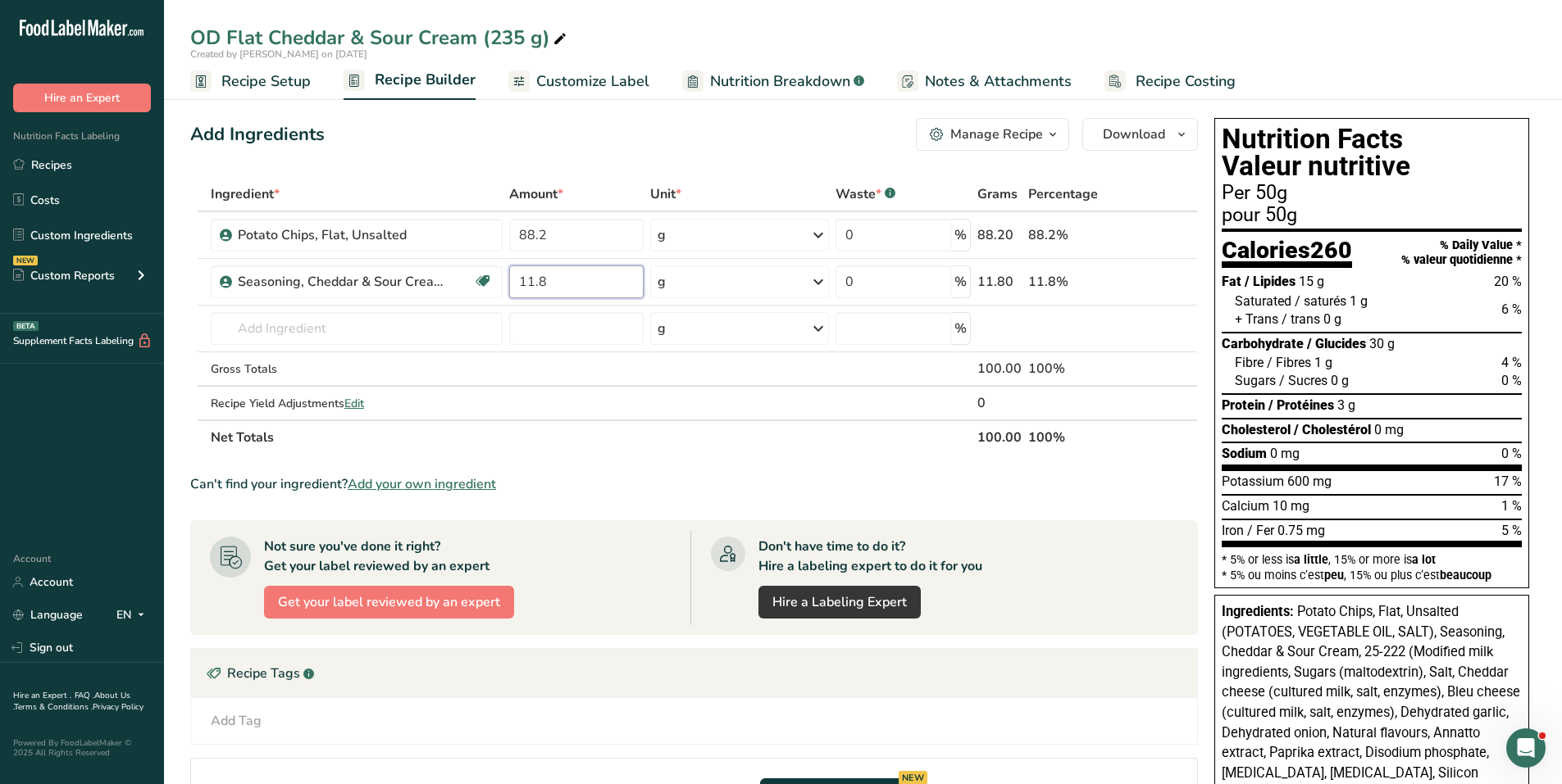
type input "11.8"
click at [580, 73] on span "Customize Label" at bounding box center [593, 81] width 113 height 22
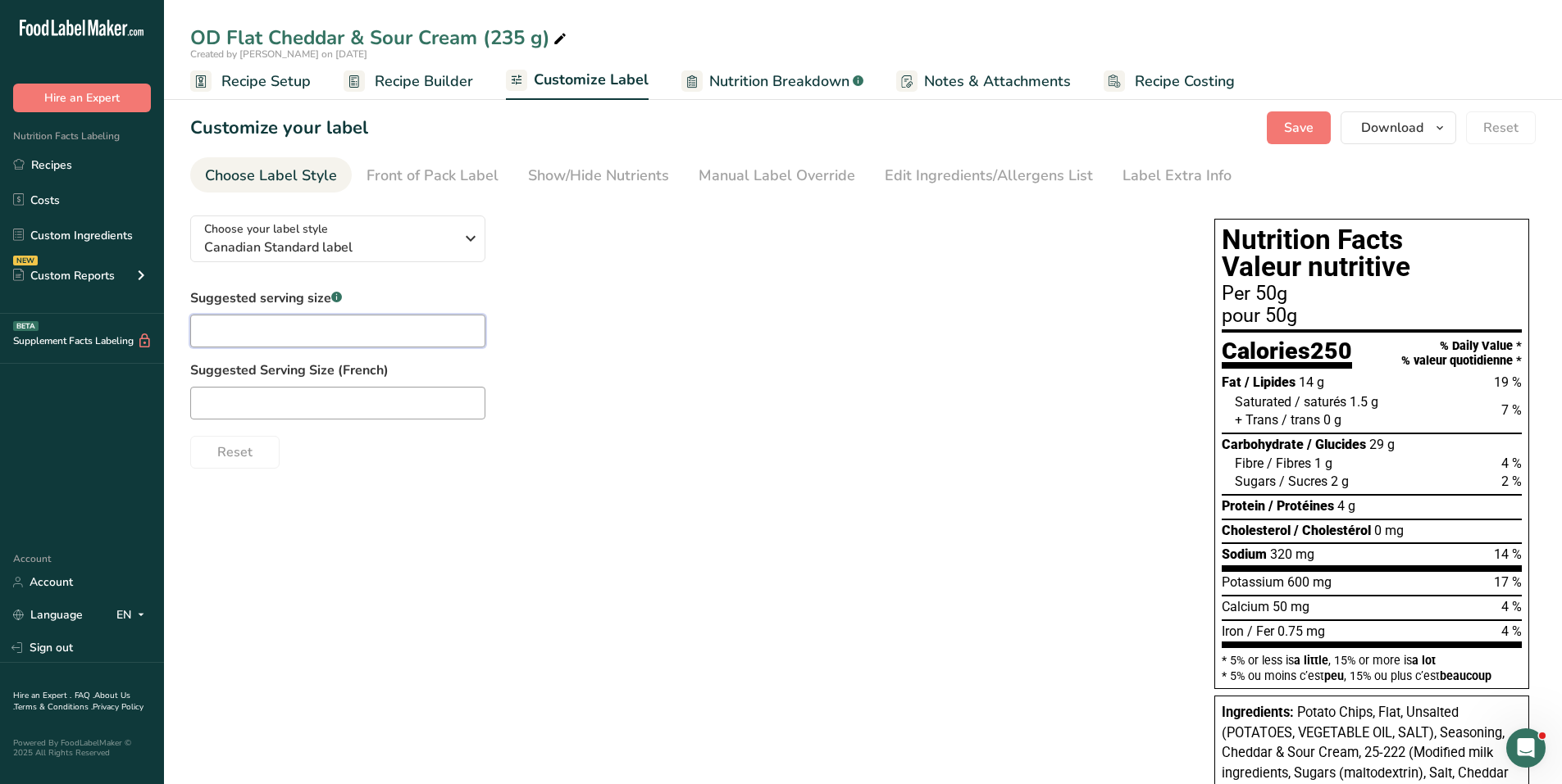
click at [334, 326] on input "text" at bounding box center [338, 331] width 296 height 33
type input "about 25 chips"
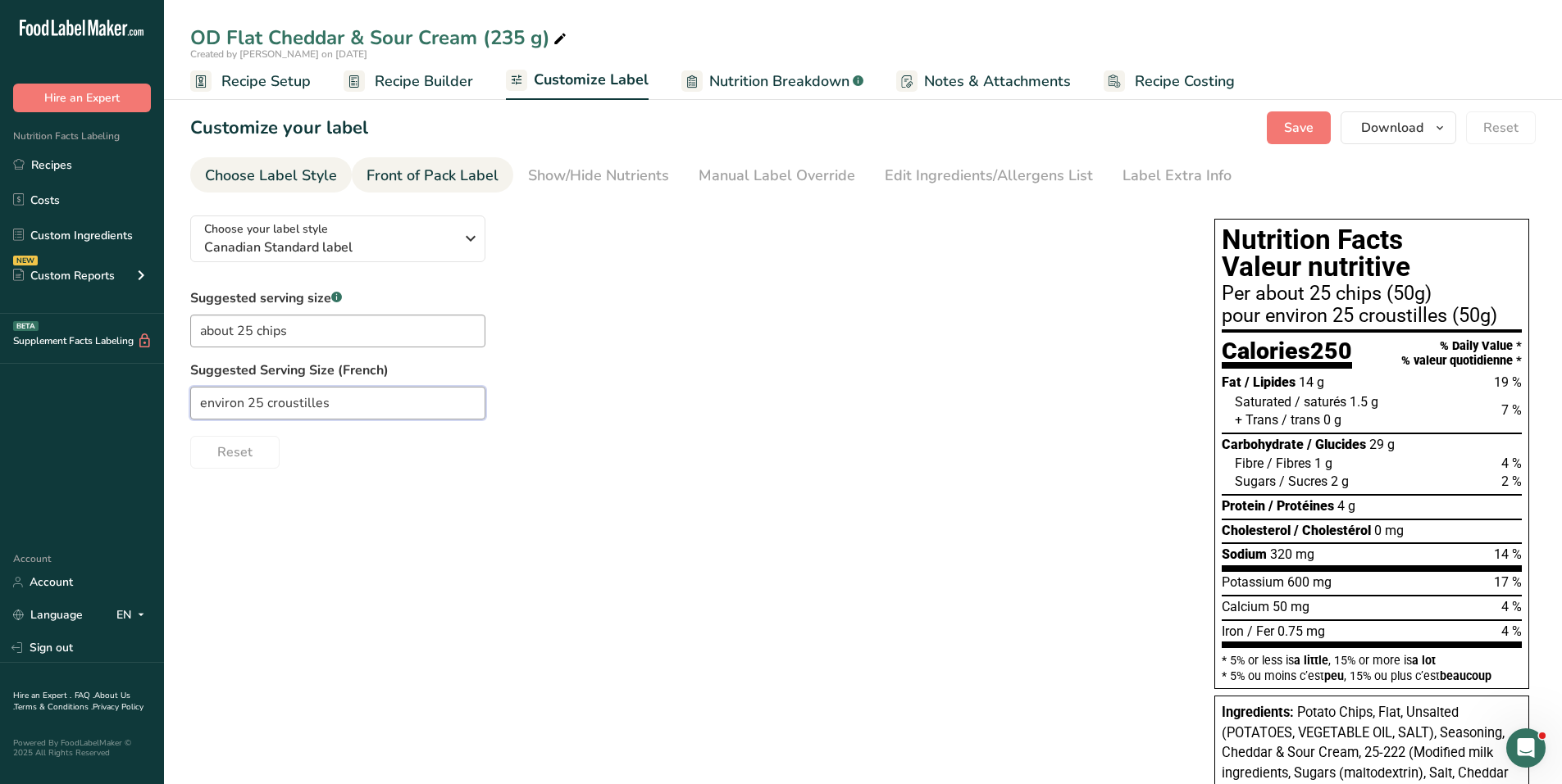
type input "environ 25 croustilles"
click at [479, 176] on div "Front of Pack Label" at bounding box center [432, 175] width 132 height 22
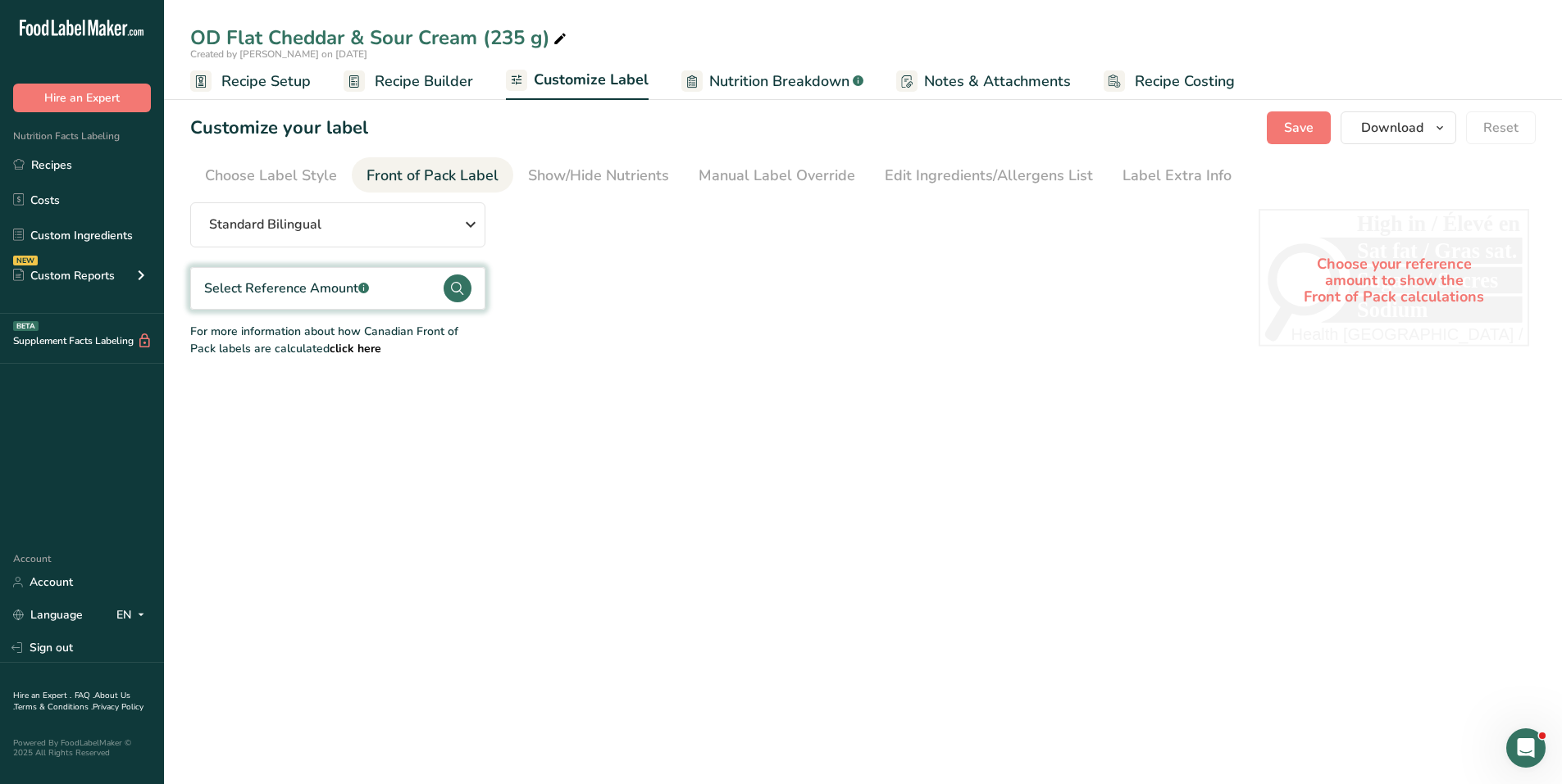
click at [462, 285] on circle at bounding box center [457, 288] width 28 height 28
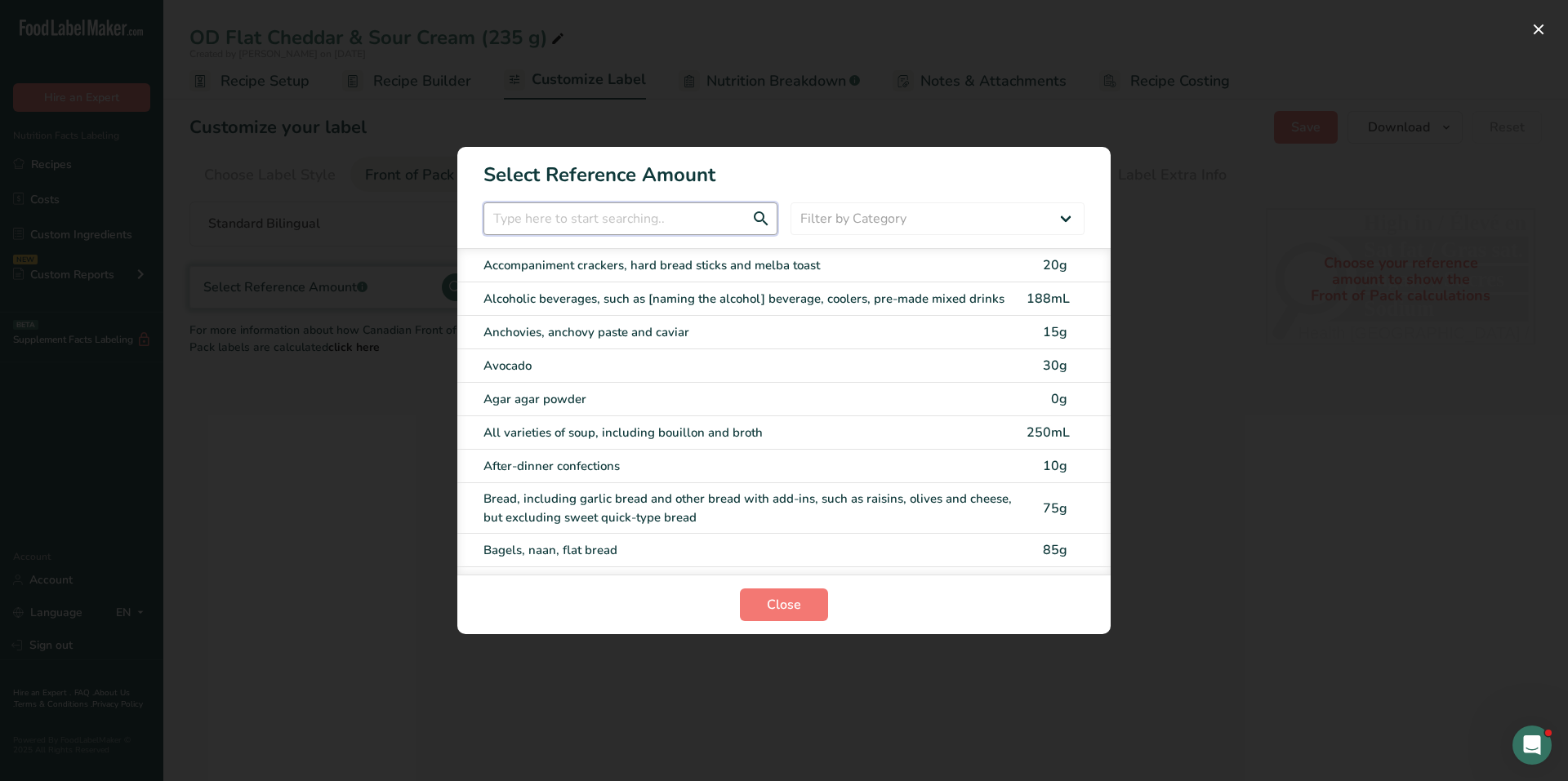
click at [557, 224] on input "FOP Category Selection Modal" at bounding box center [631, 218] width 294 height 33
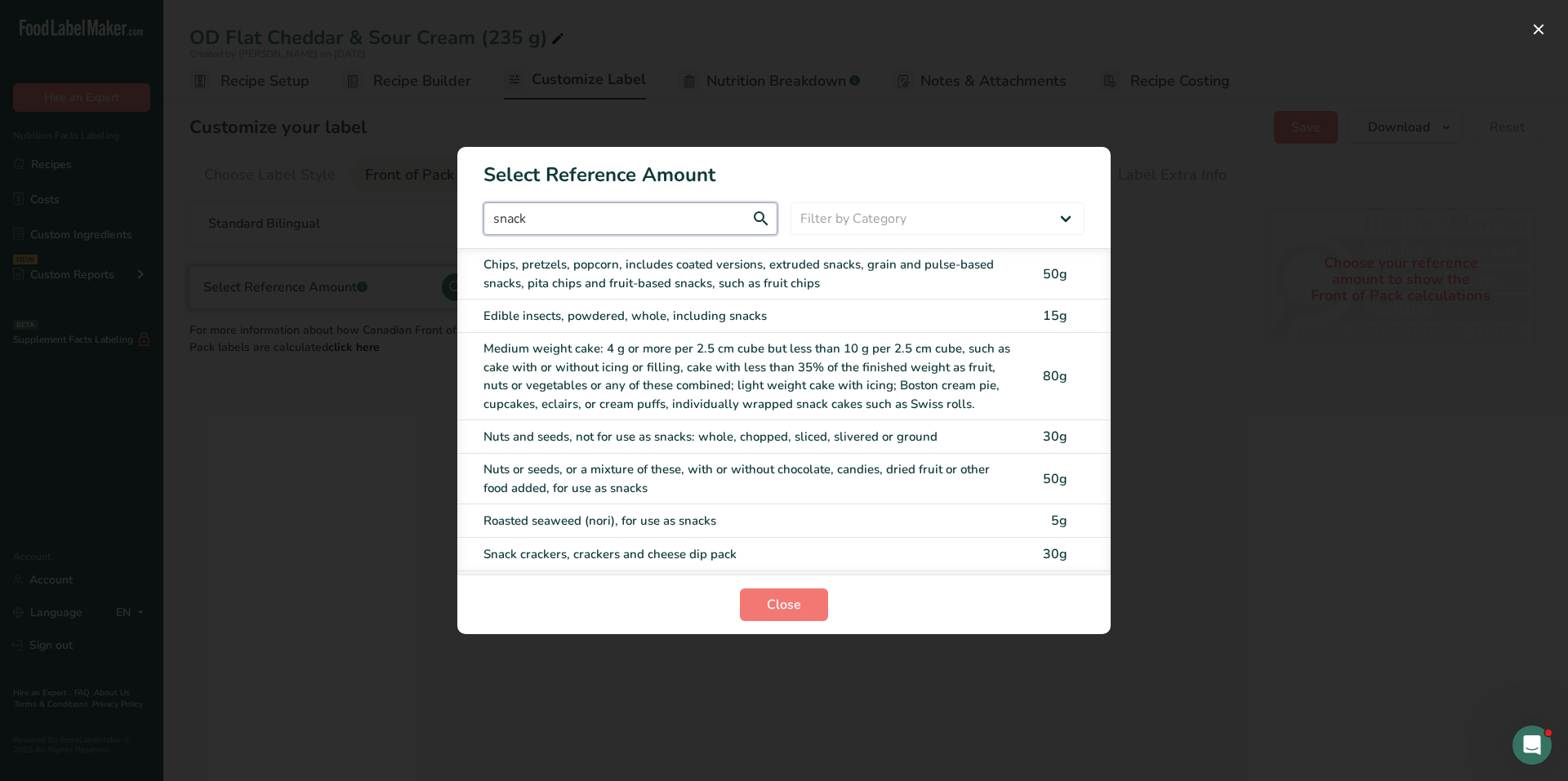
type input "snack"
click at [622, 263] on div "Chips, pretzels, popcorn, includes coated versions, extruded snacks, grain and …" at bounding box center [750, 273] width 533 height 37
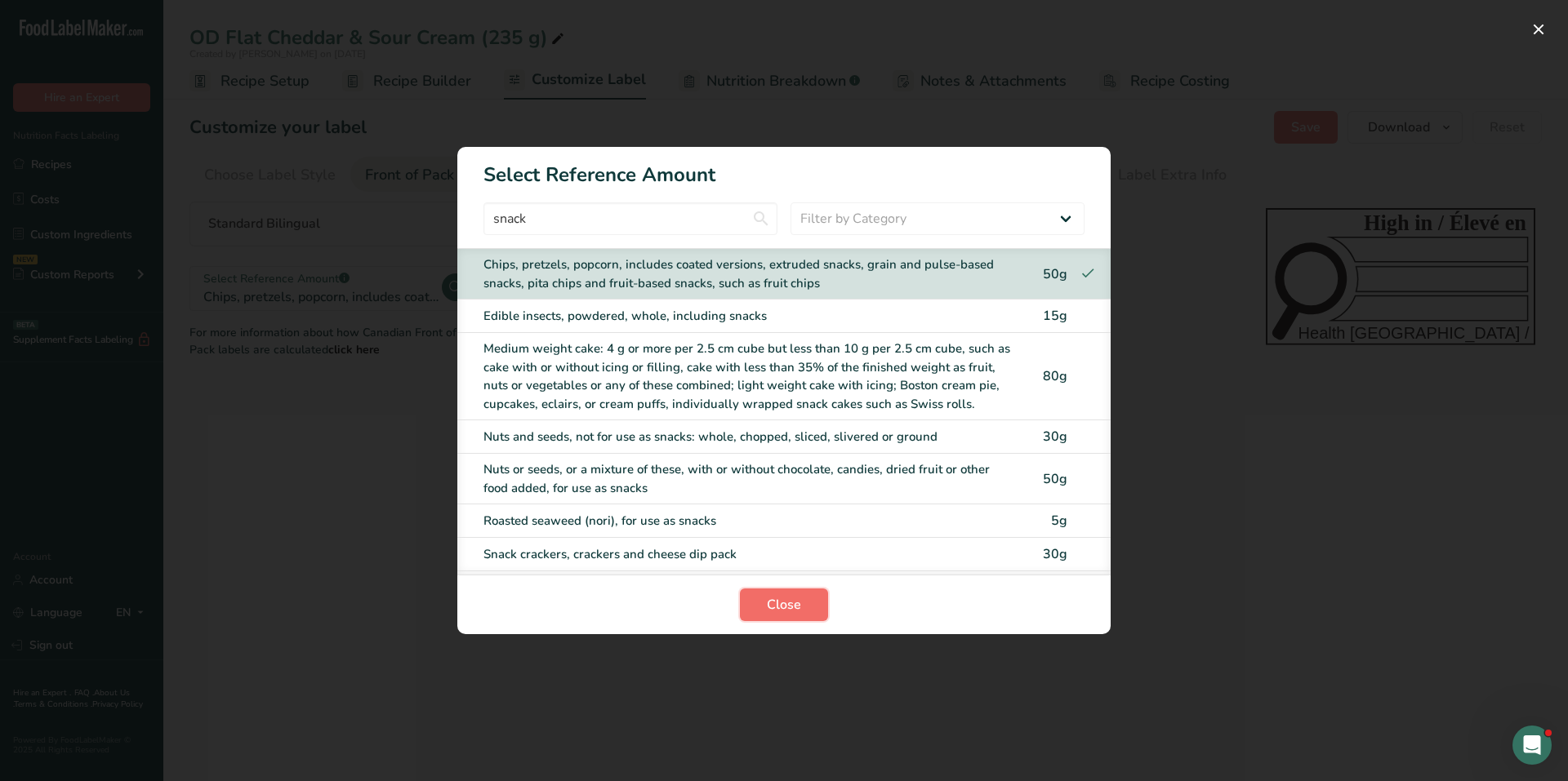
click at [785, 605] on span "Close" at bounding box center [784, 605] width 35 height 20
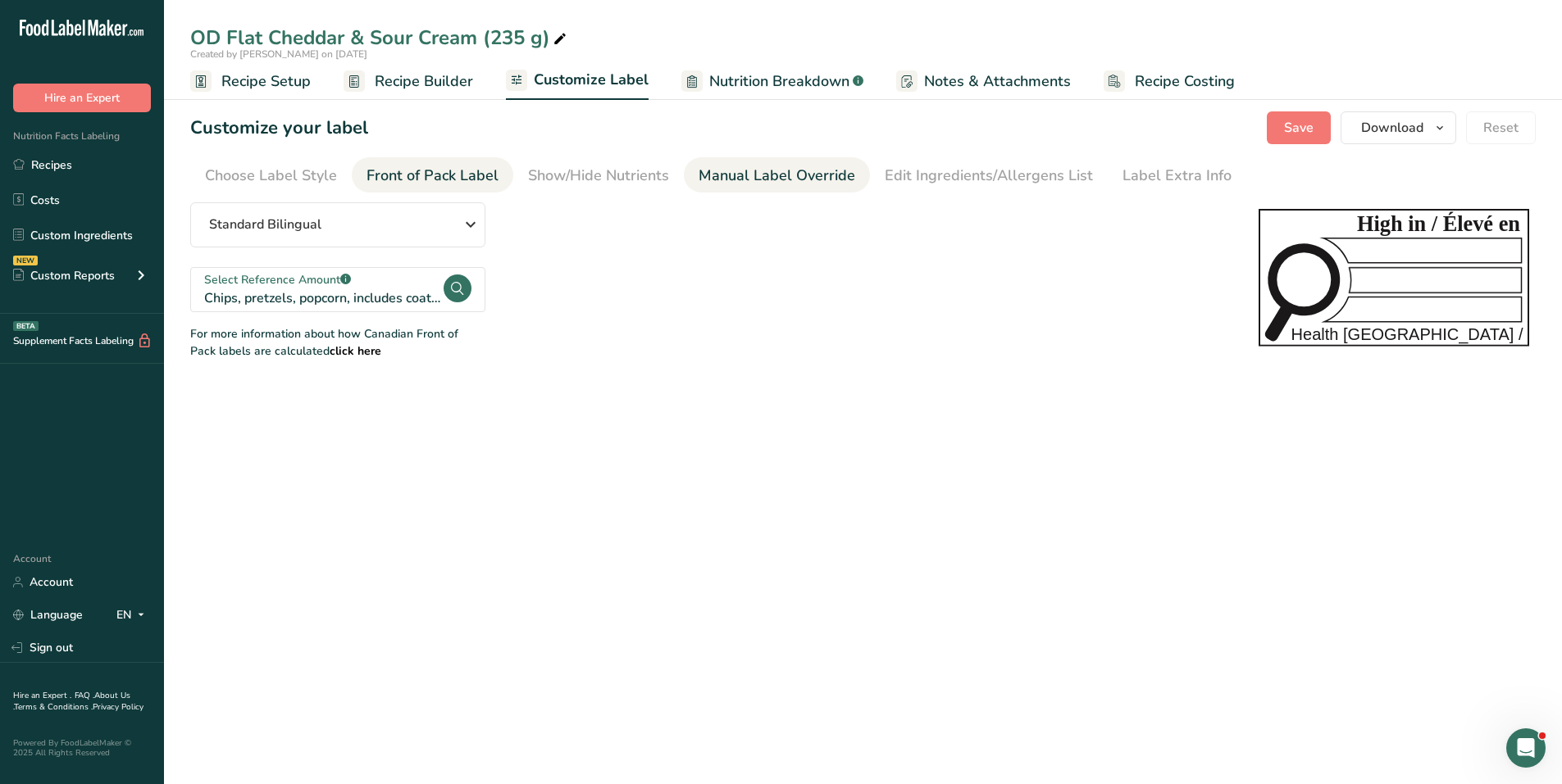
click at [752, 176] on div "Manual Label Override" at bounding box center [778, 175] width 157 height 22
type input "Per about 25 chips (50g)"
type input "pour environ 25 croustilles (50g)"
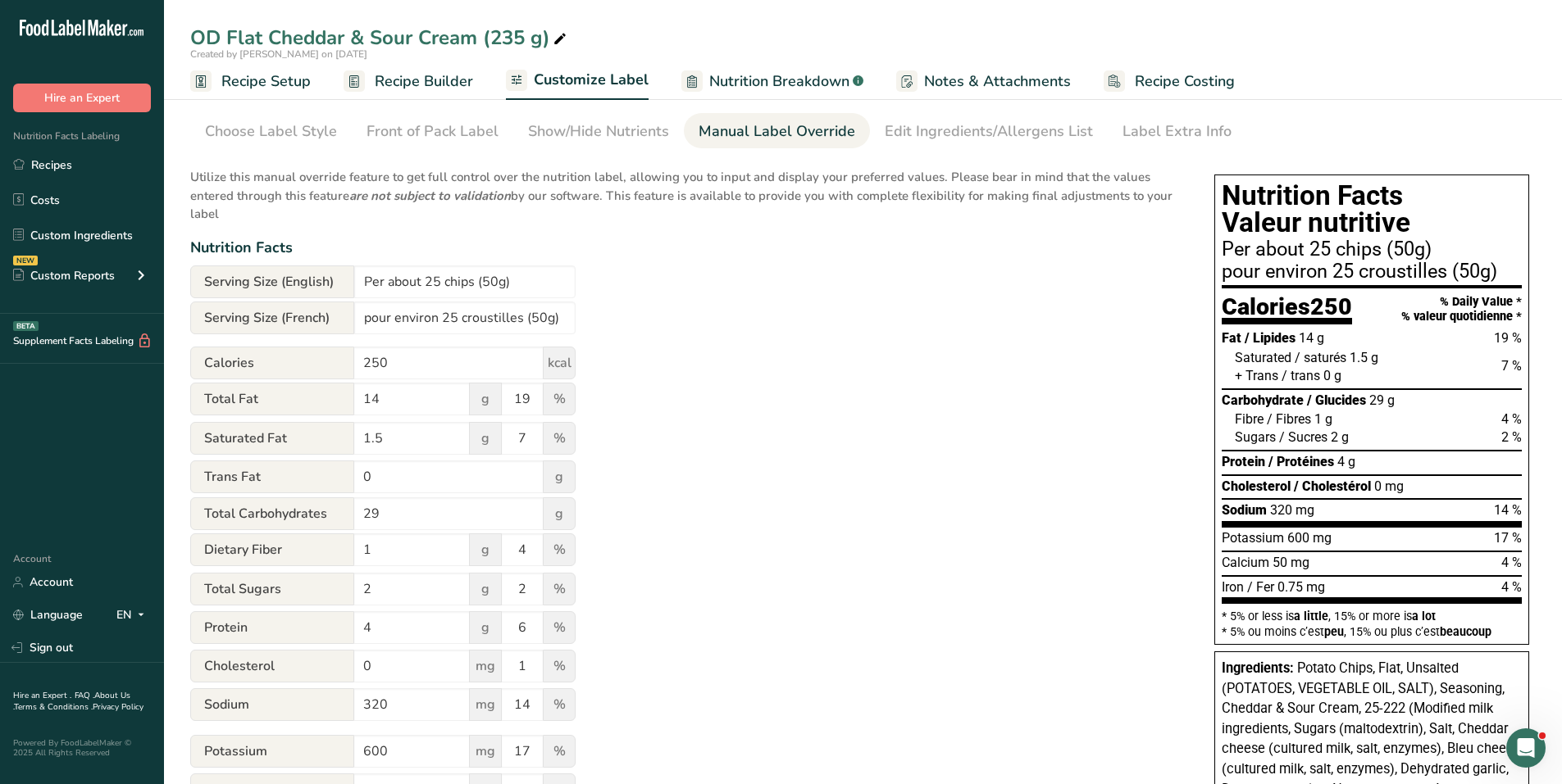
scroll to position [82, 0]
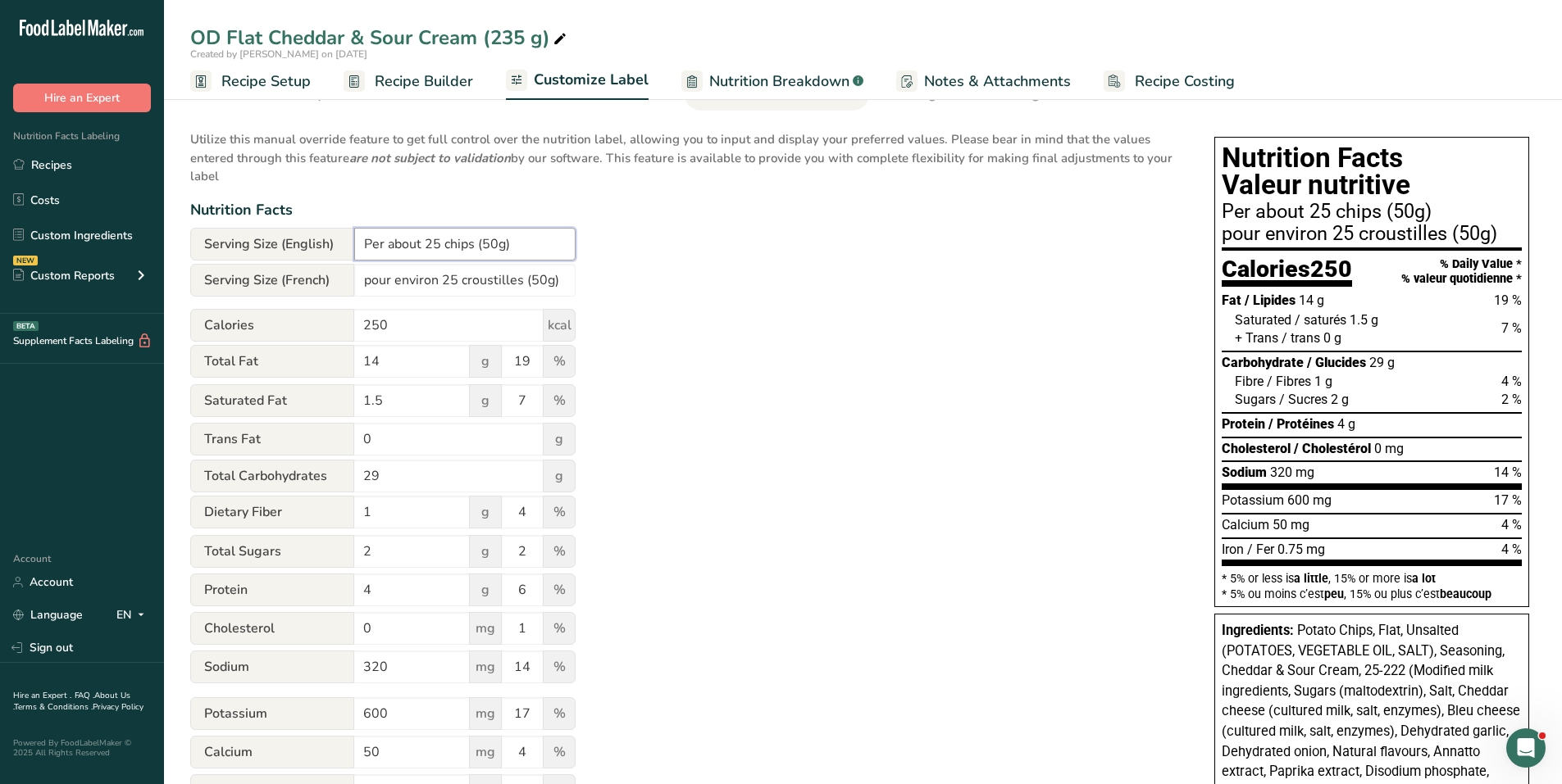
click at [498, 244] on input "Per about 25 chips (50g)" at bounding box center [464, 244] width 221 height 33
type input "Per about 25 chips (50 g)"
click at [543, 281] on input "pour environ 25 croustilles (50g)" at bounding box center [464, 280] width 221 height 33
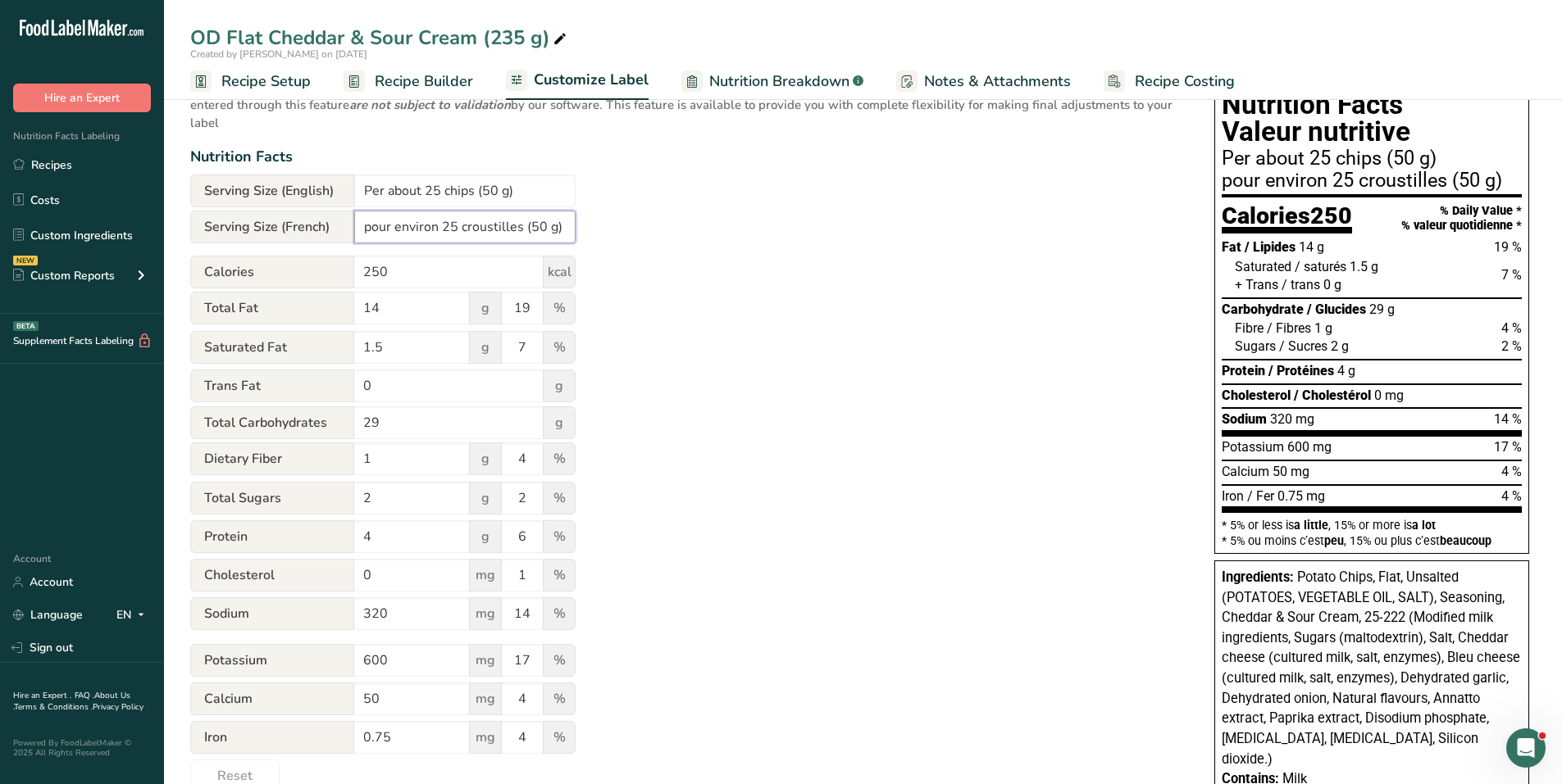
scroll to position [164, 0]
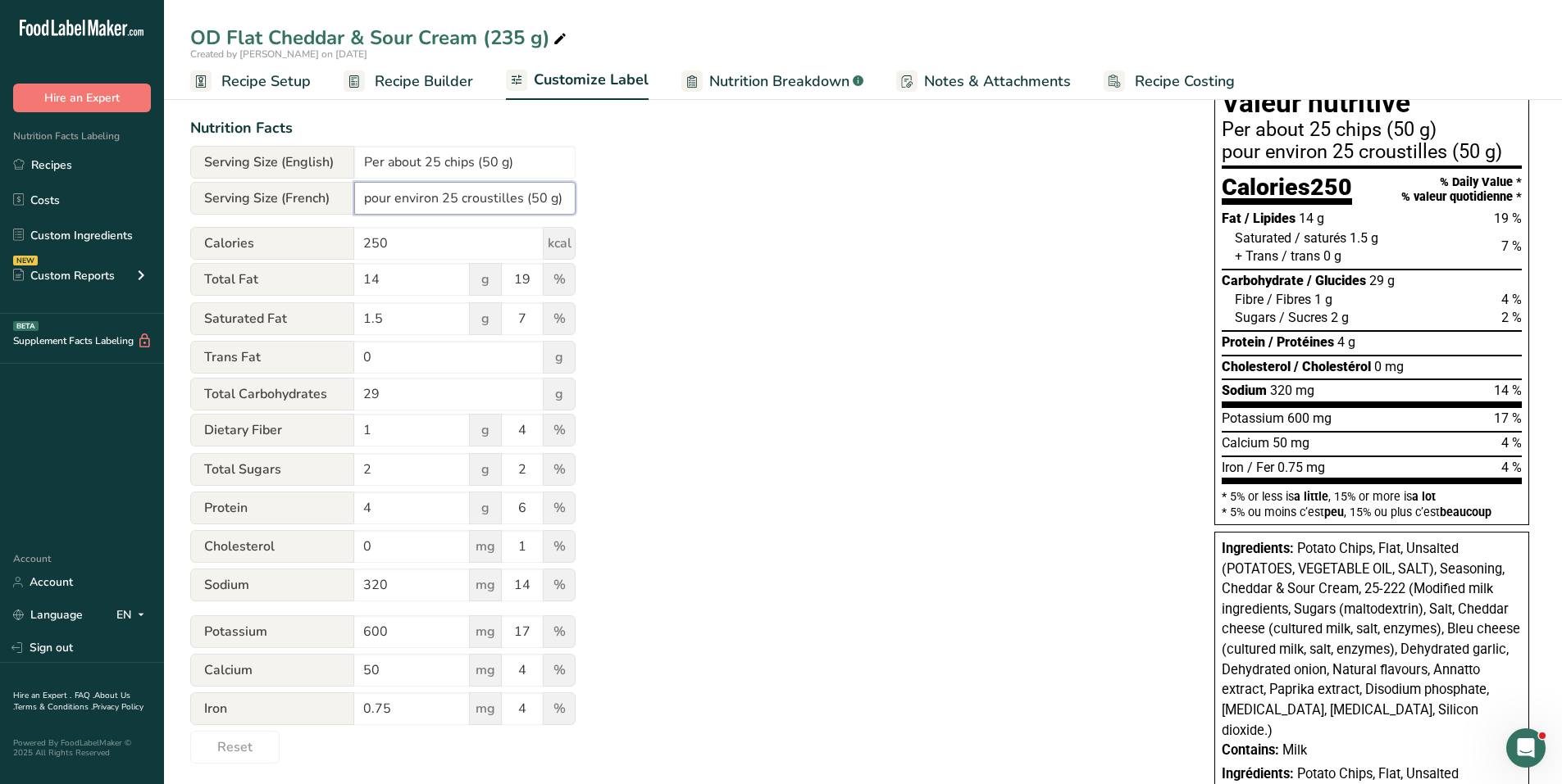
type input "pour environ 25 croustilles (50 g)"
click at [966, 260] on div "Utilize this manual override feature to get full control over the nutrition lab…" at bounding box center [686, 401] width 992 height 726
drag, startPoint x: 377, startPoint y: 509, endPoint x: 364, endPoint y: 507, distance: 13.2
click at [364, 507] on input "4" at bounding box center [412, 507] width 116 height 33
type input "3"
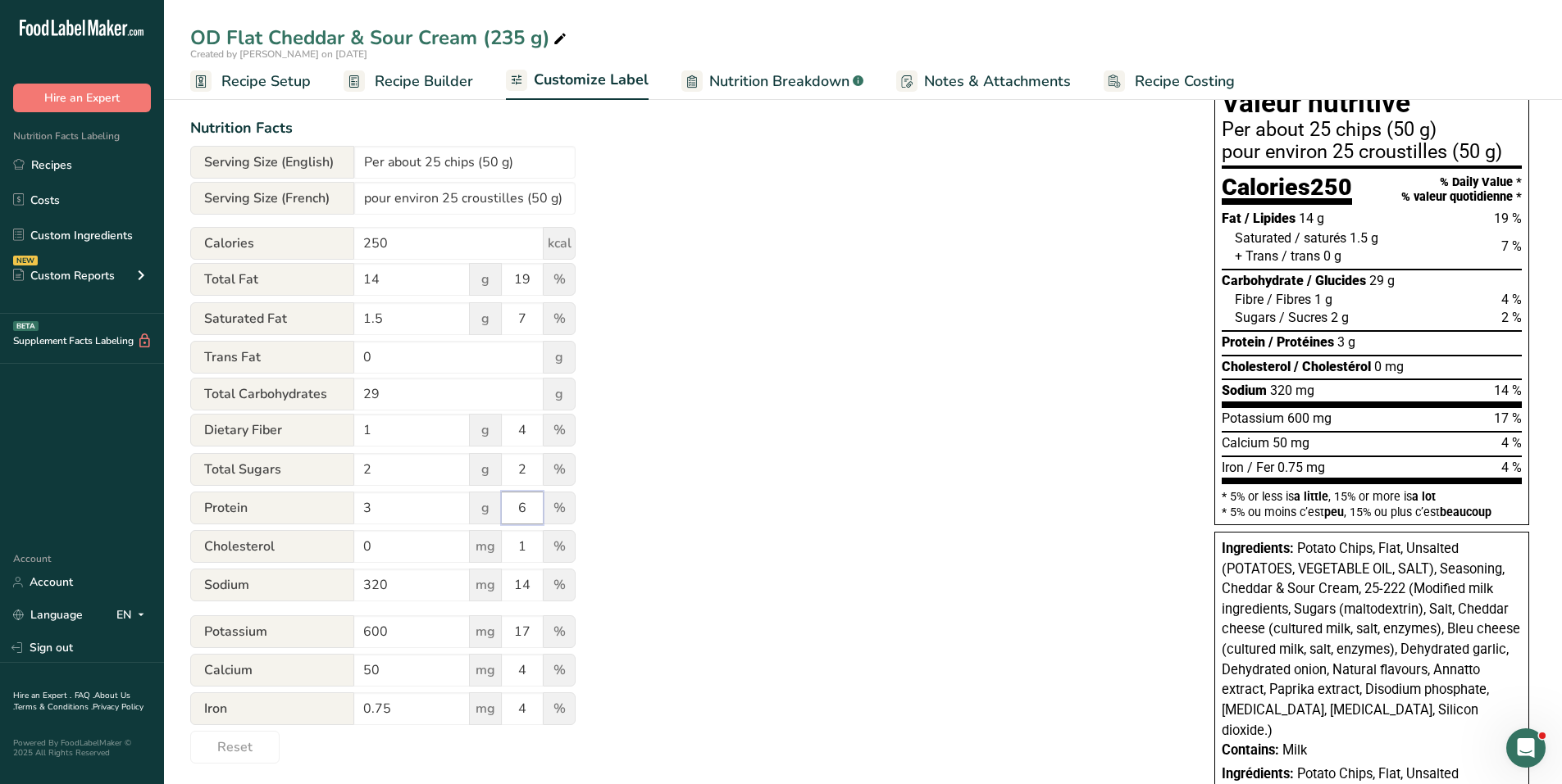
drag, startPoint x: 530, startPoint y: 507, endPoint x: 515, endPoint y: 506, distance: 15.0
click at [515, 506] on input "6" at bounding box center [522, 507] width 41 height 33
type input "4"
click at [377, 244] on input "250" at bounding box center [448, 243] width 189 height 33
type input "260"
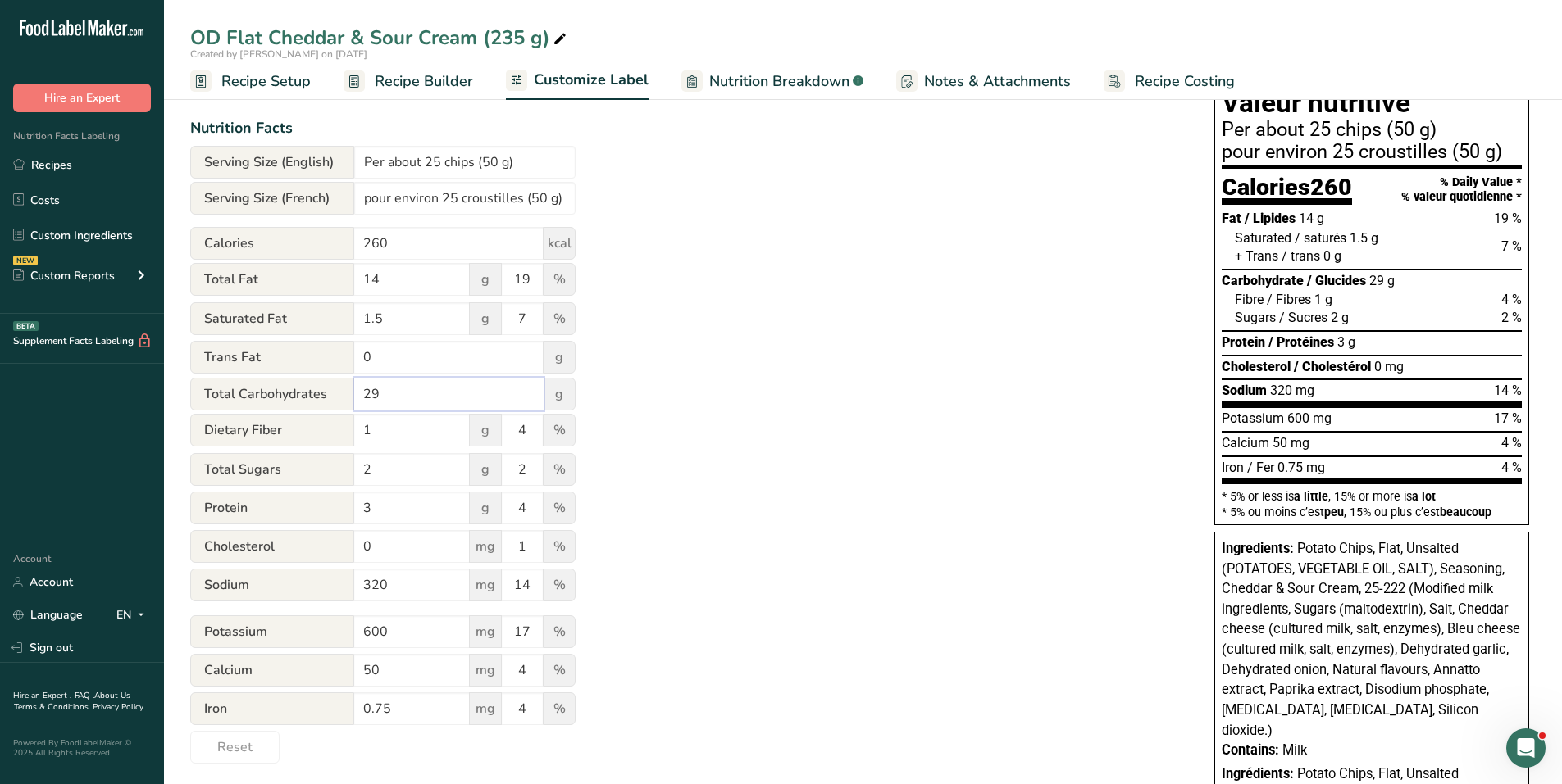
drag, startPoint x: 382, startPoint y: 402, endPoint x: 357, endPoint y: 399, distance: 25.2
click at [357, 399] on input "29" at bounding box center [448, 393] width 189 height 33
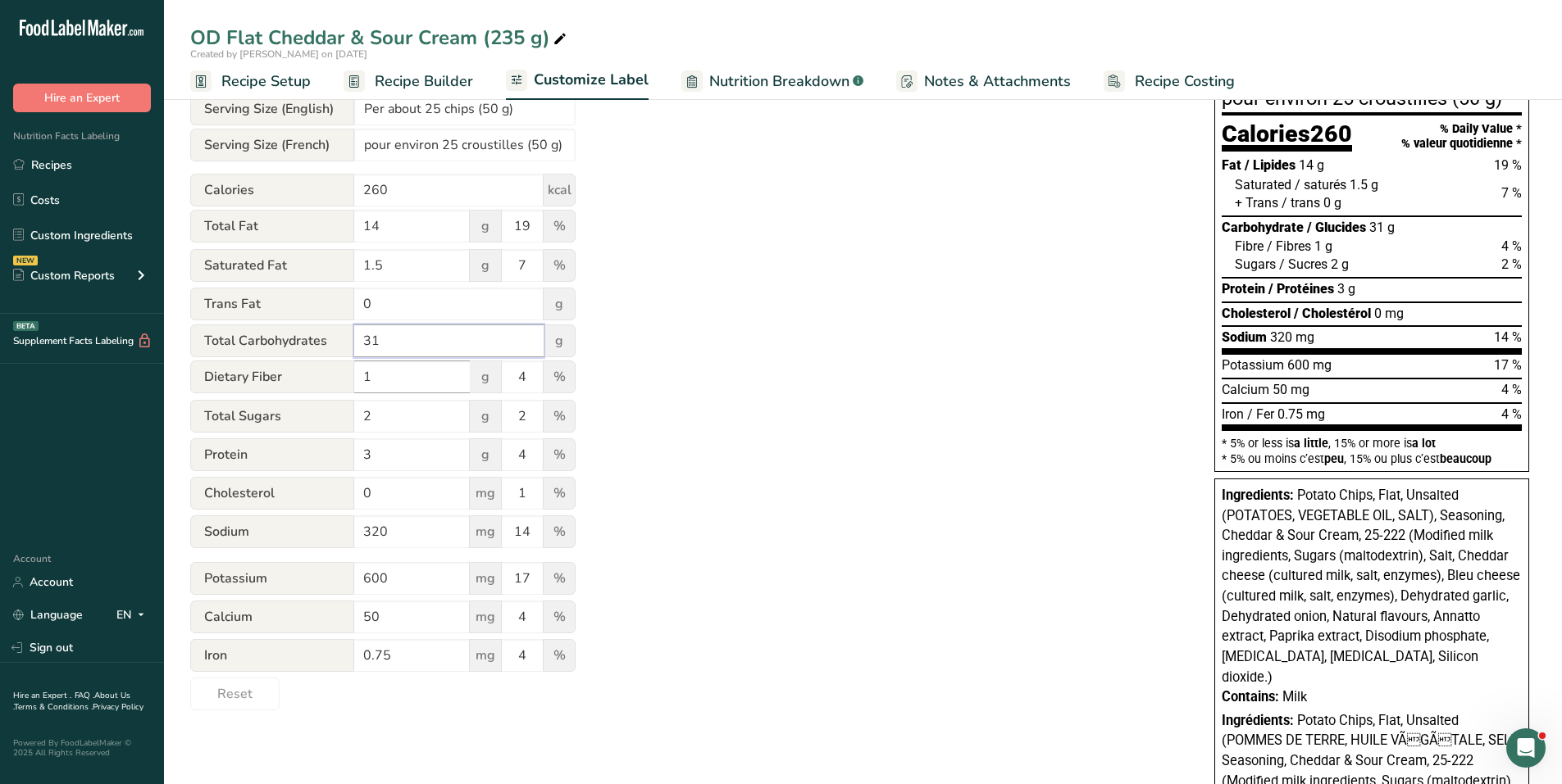
scroll to position [246, 0]
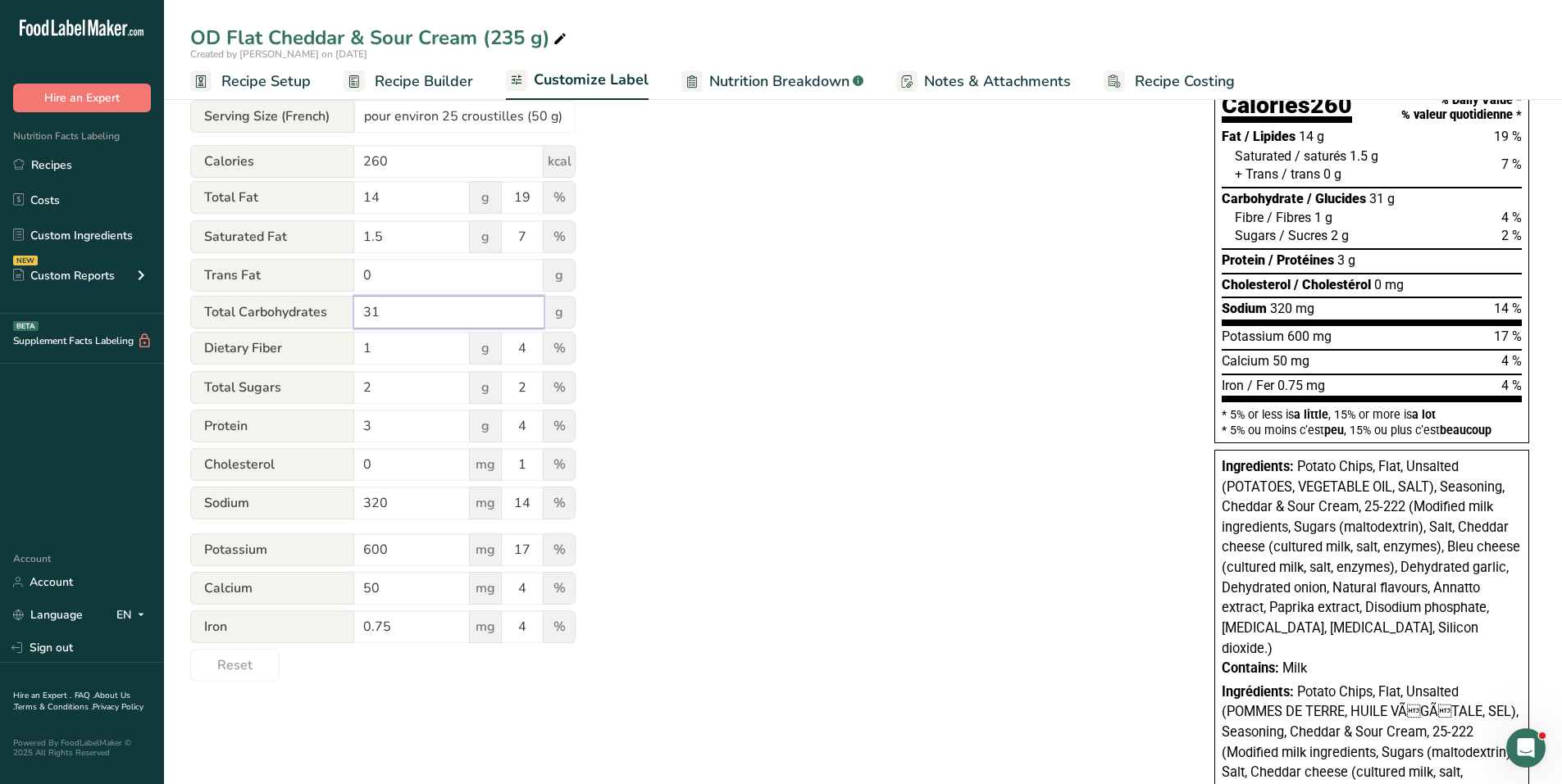
type input "31"
click at [364, 584] on input "50" at bounding box center [412, 588] width 116 height 33
type input "40"
click at [374, 630] on input "0.75" at bounding box center [412, 626] width 116 height 33
type input "0.5"
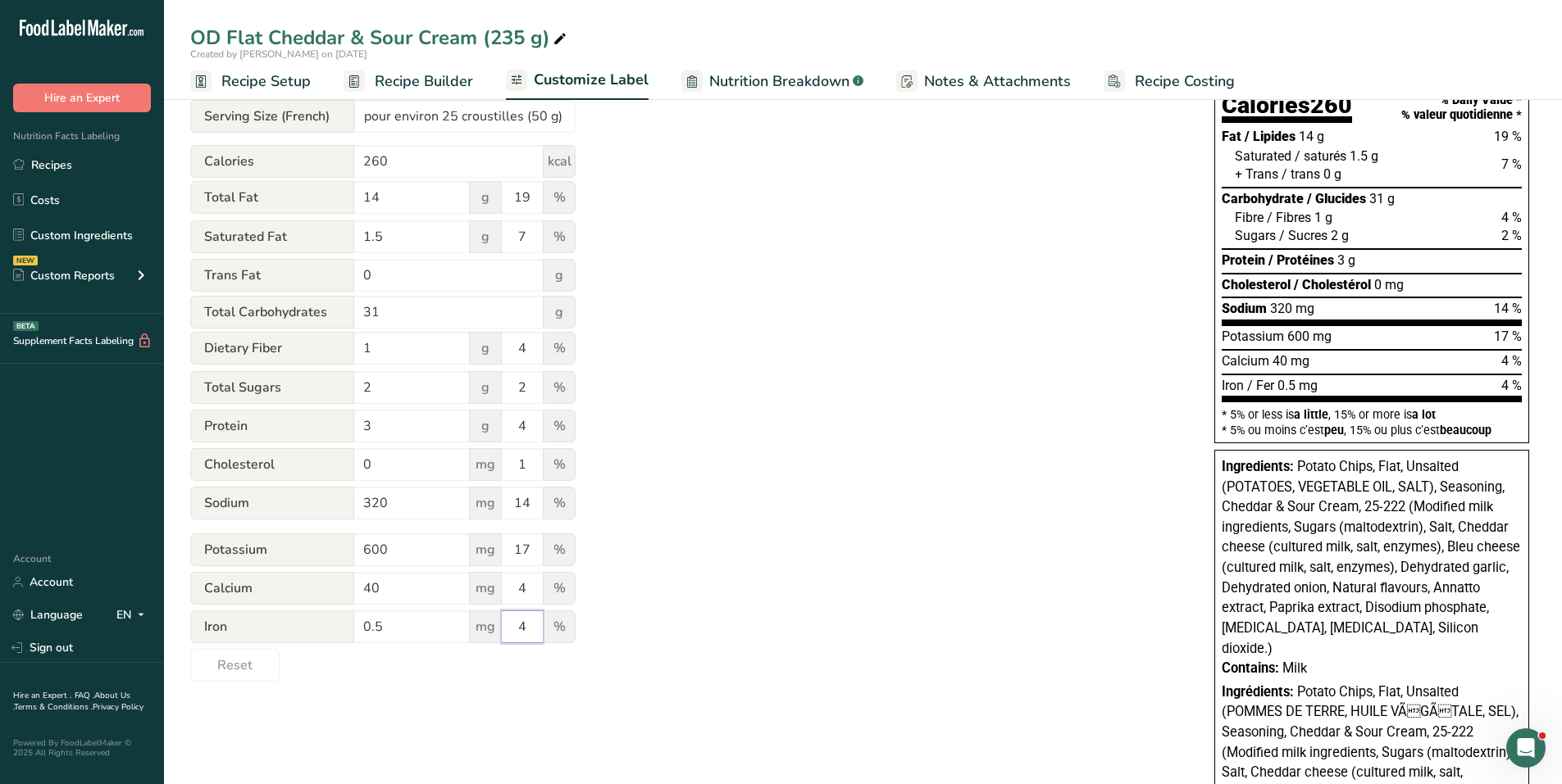
drag, startPoint x: 517, startPoint y: 624, endPoint x: 557, endPoint y: 621, distance: 40.1
click at [557, 621] on div "Iron 0.5 mg 4 %" at bounding box center [383, 627] width 386 height 35
type input "3"
drag, startPoint x: 518, startPoint y: 586, endPoint x: 534, endPoint y: 581, distance: 16.8
click at [534, 581] on input "4" at bounding box center [522, 588] width 41 height 33
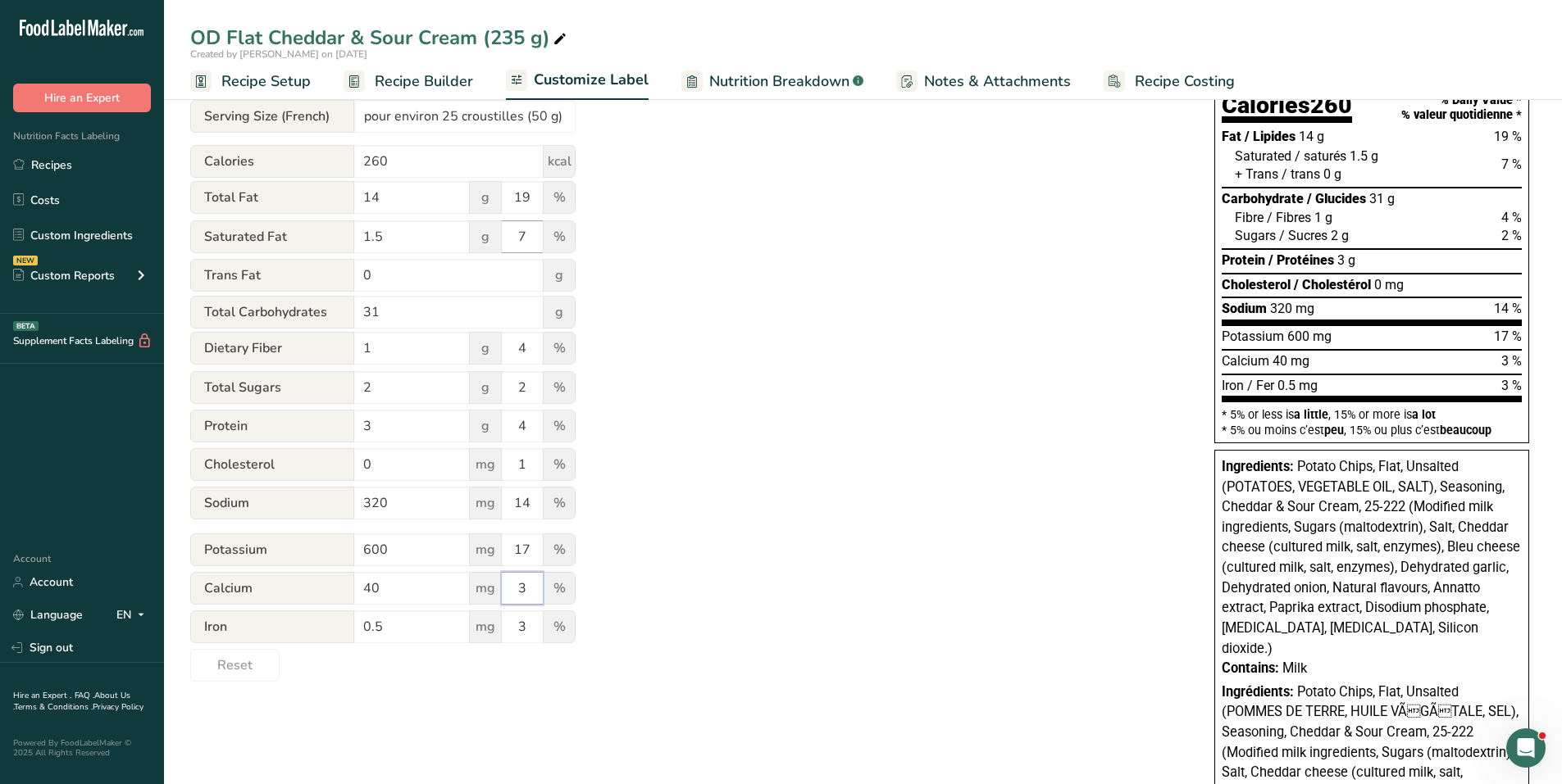
type input "3"
click at [528, 227] on input "7" at bounding box center [522, 236] width 41 height 33
type input "8"
click at [656, 349] on div "Utilize this manual override feature to get full control over the nutrition lab…" at bounding box center [686, 319] width 992 height 726
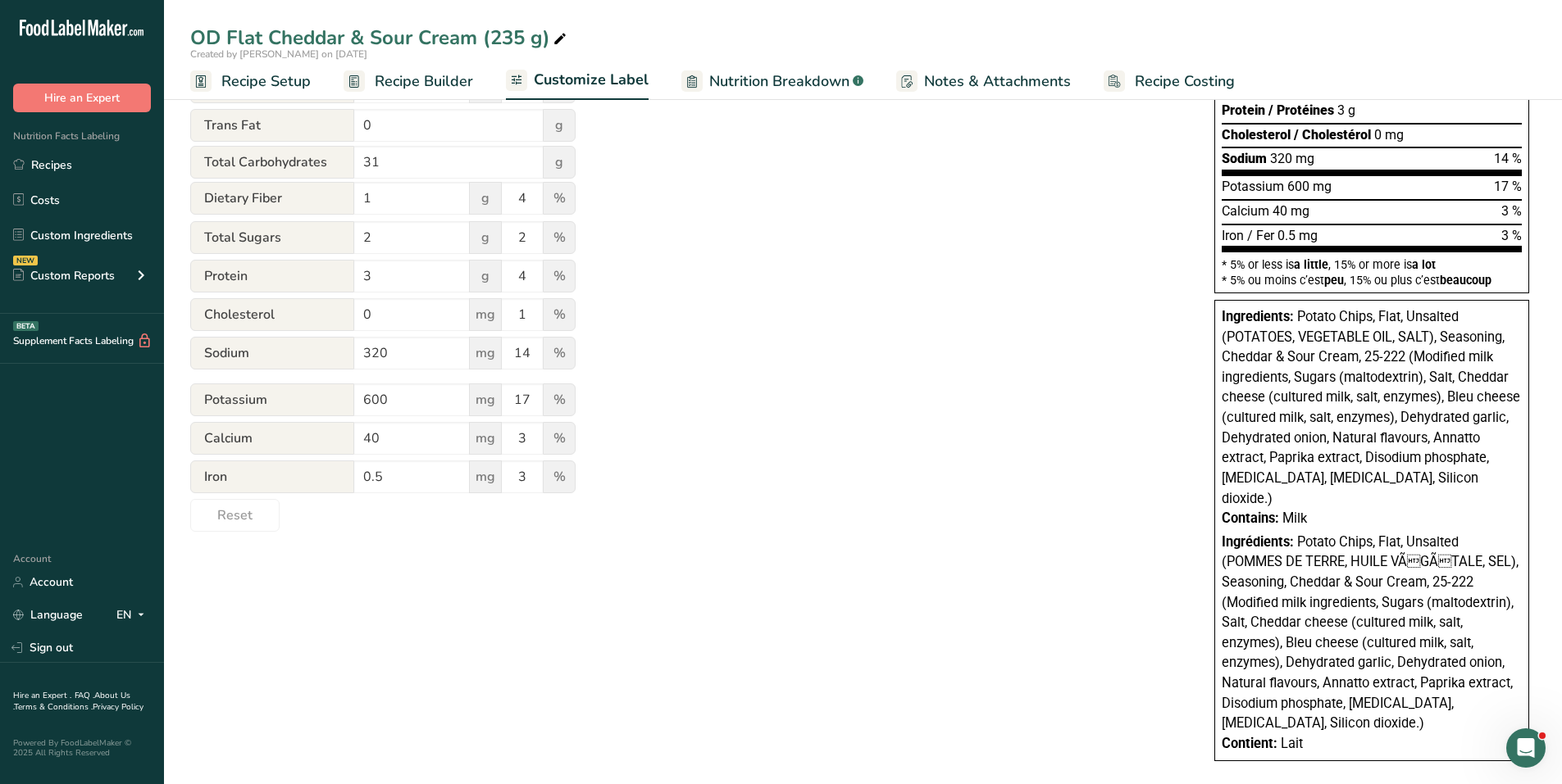
scroll to position [0, 0]
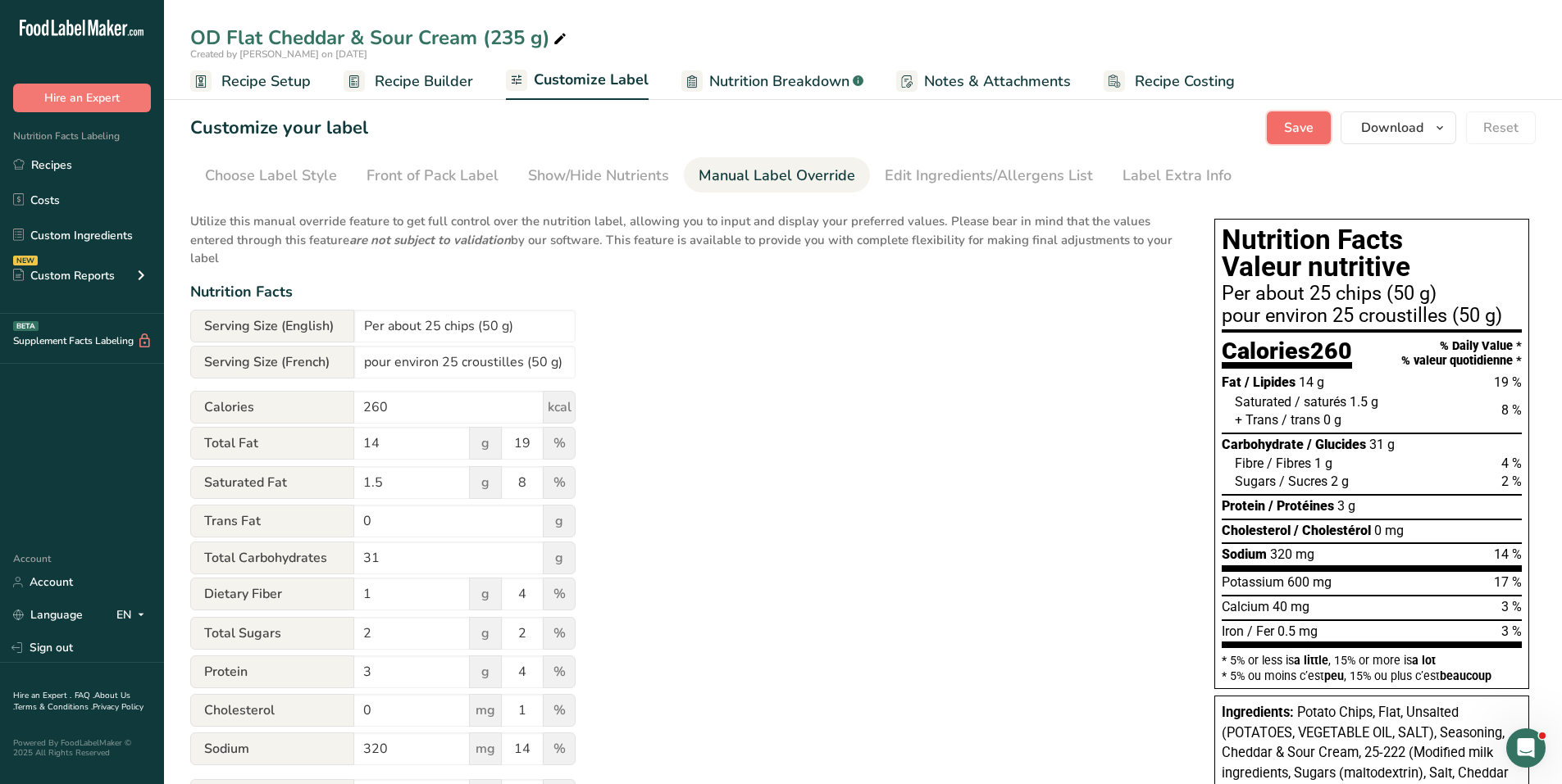
click at [1287, 126] on span "Save" at bounding box center [1299, 128] width 30 height 20
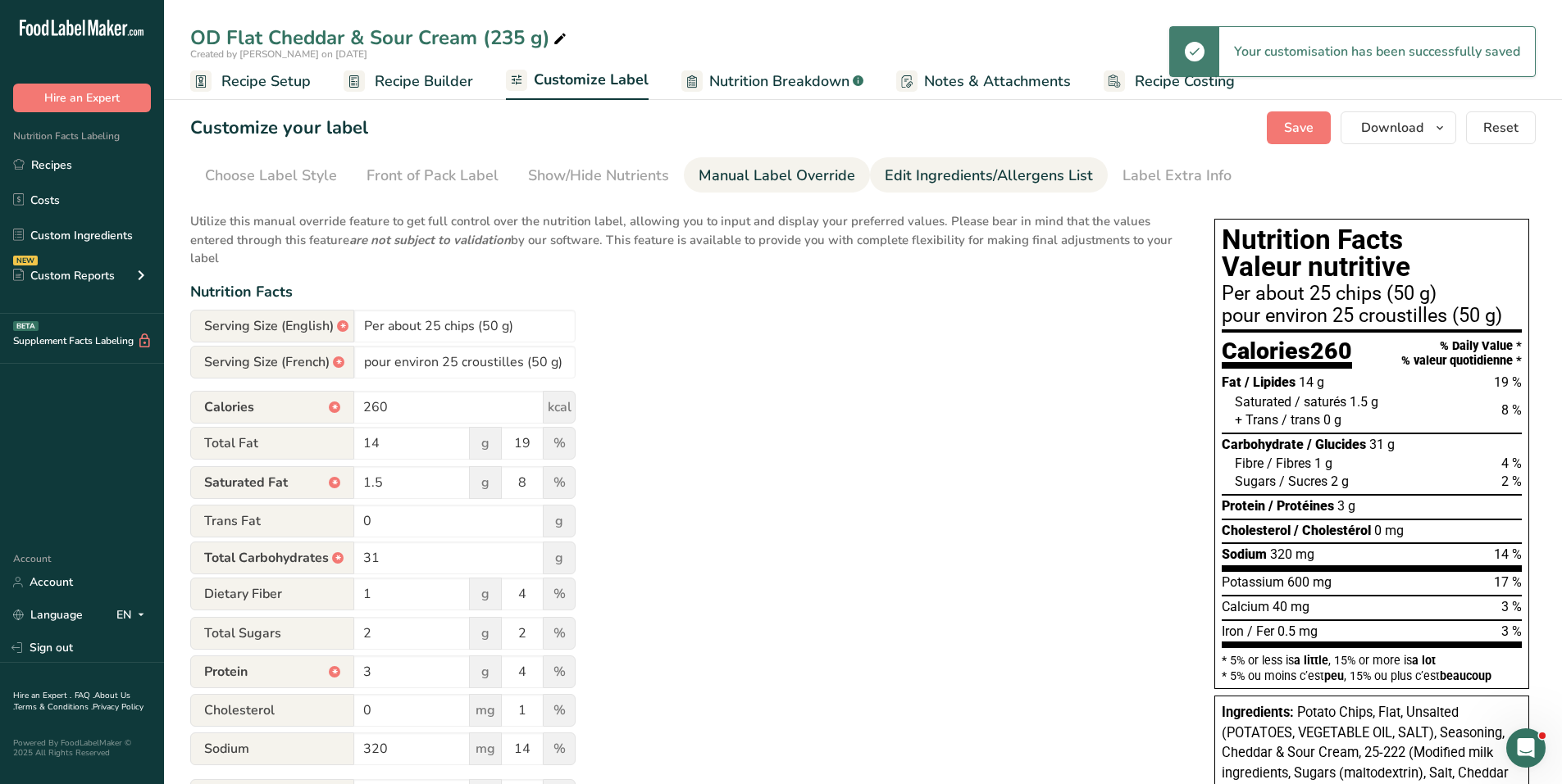
click at [963, 181] on div "Edit Ingredients/Allergens List" at bounding box center [989, 175] width 208 height 22
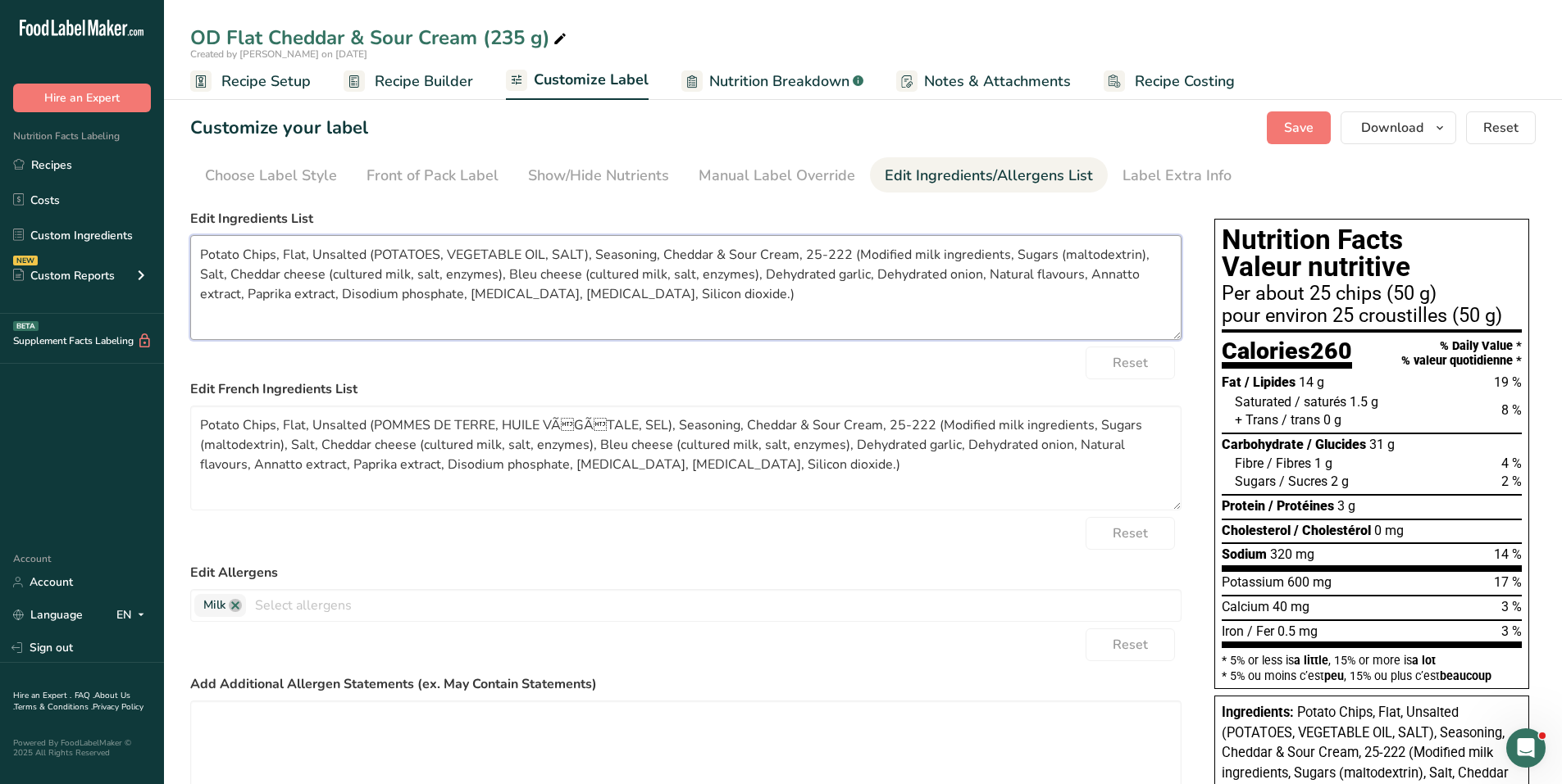
drag, startPoint x: 671, startPoint y: 295, endPoint x: 168, endPoint y: 260, distance: 504.2
click at [168, 258] on section "Customize your label Save Download Choose what to show on your downloaded label…" at bounding box center [863, 642] width 1398 height 1115
paste textarea "es, Vegetable oil, Modified milk ingredients, Sugars (corn maltodextrin), Salt,…"
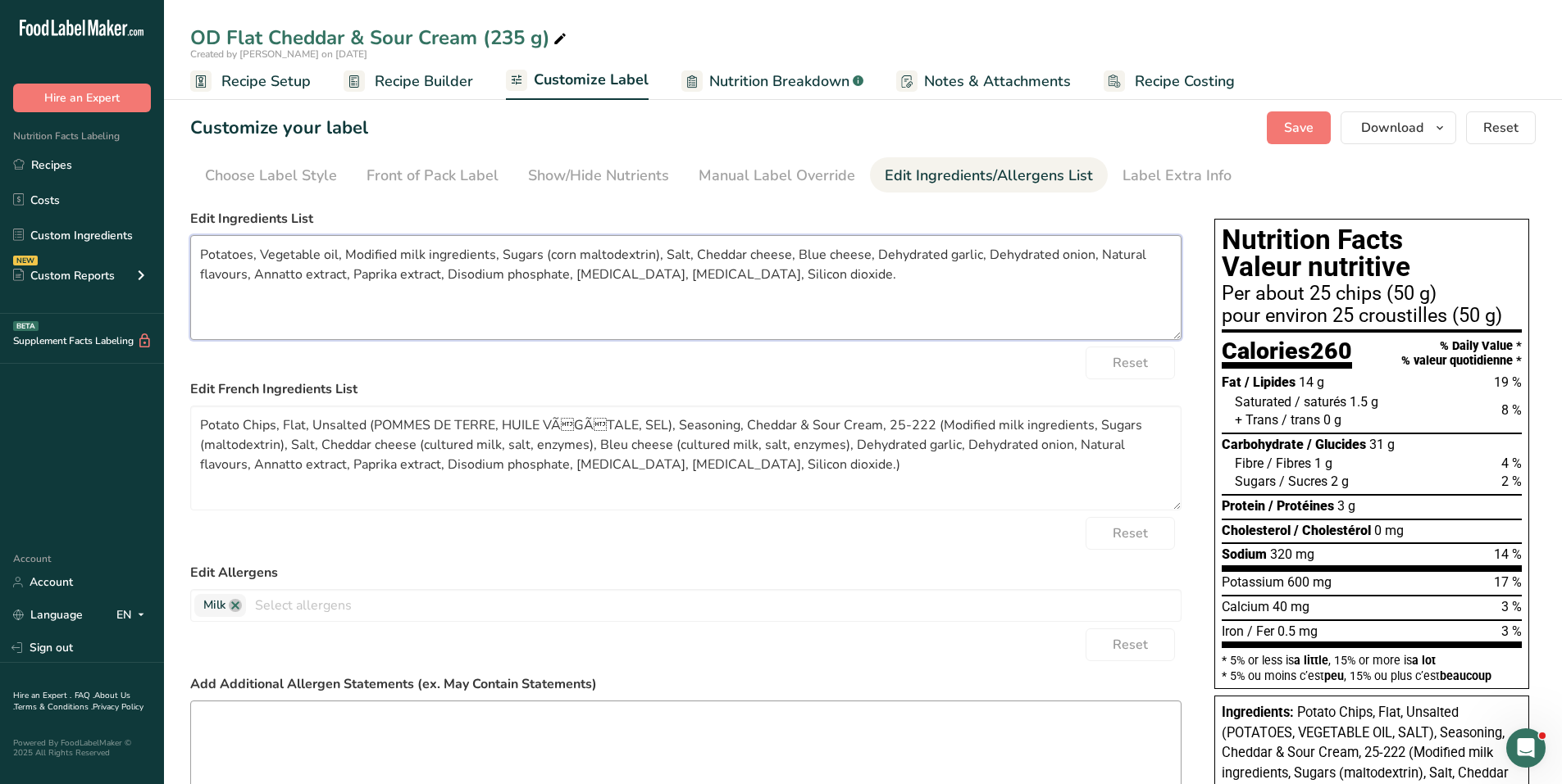
type textarea "Potatoes, Vegetable oil, Modified milk ingredients, Sugars (corn maltodextrin),…"
drag, startPoint x: 197, startPoint y: 426, endPoint x: 823, endPoint y: 456, distance: 626.7
click at [822, 457] on textarea "Potato Chips, Flat, Unsalted (POMMES DE TERRE, HUILE VÃGÃTALE, SEL), Seasonin…" at bounding box center [686, 458] width 992 height 105
paste textarea "mmes de terre, Huile végétale, Substances laitières modifiées, Sucres (maltodex…"
type textarea "Pommes de terre, Huile végétale, Substances laitières modifiées, Sucres (maltod…"
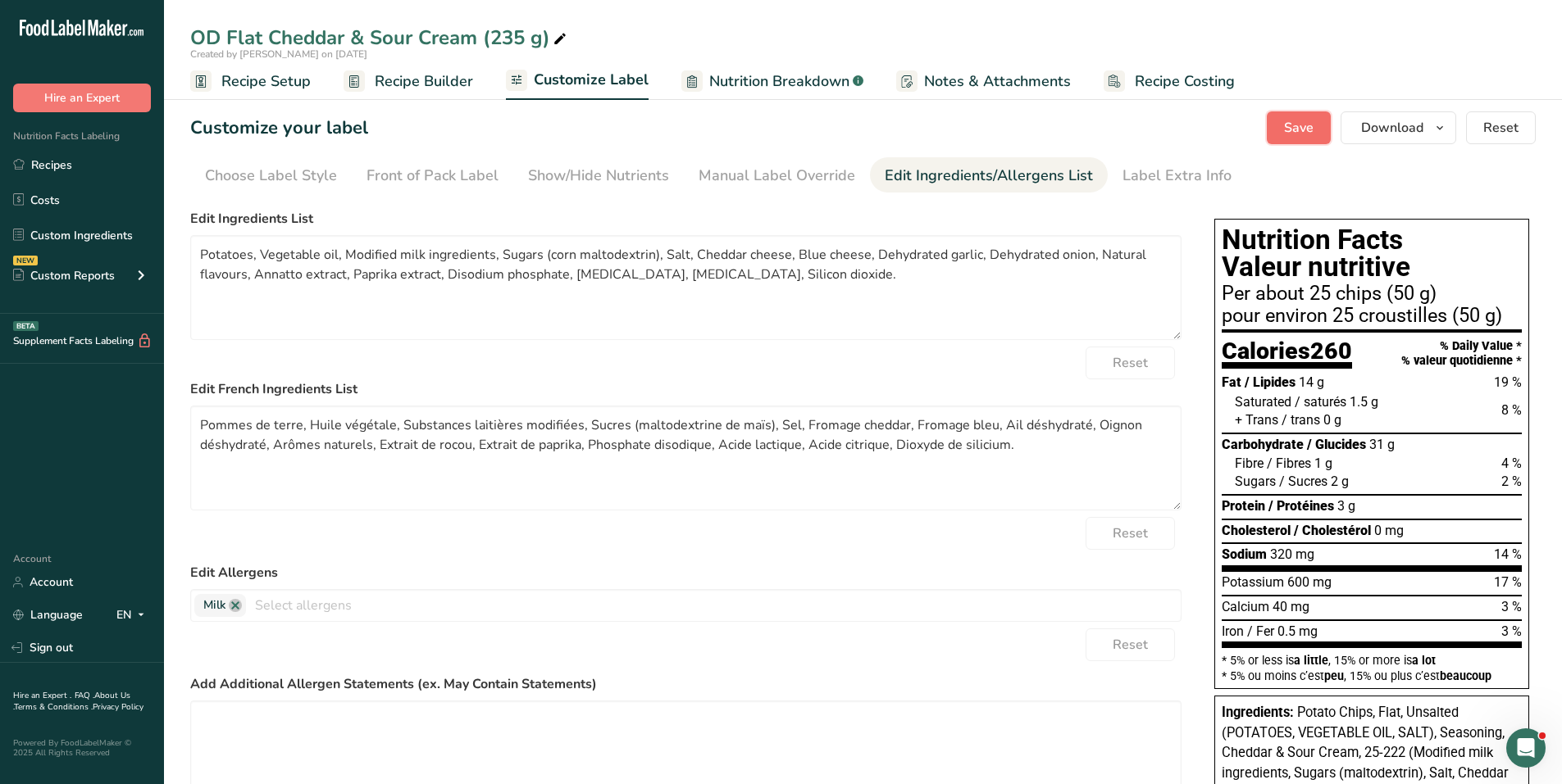
click at [1301, 126] on span "Save" at bounding box center [1299, 128] width 30 height 20
click at [1155, 170] on div "Label Extra Info" at bounding box center [1177, 175] width 109 height 22
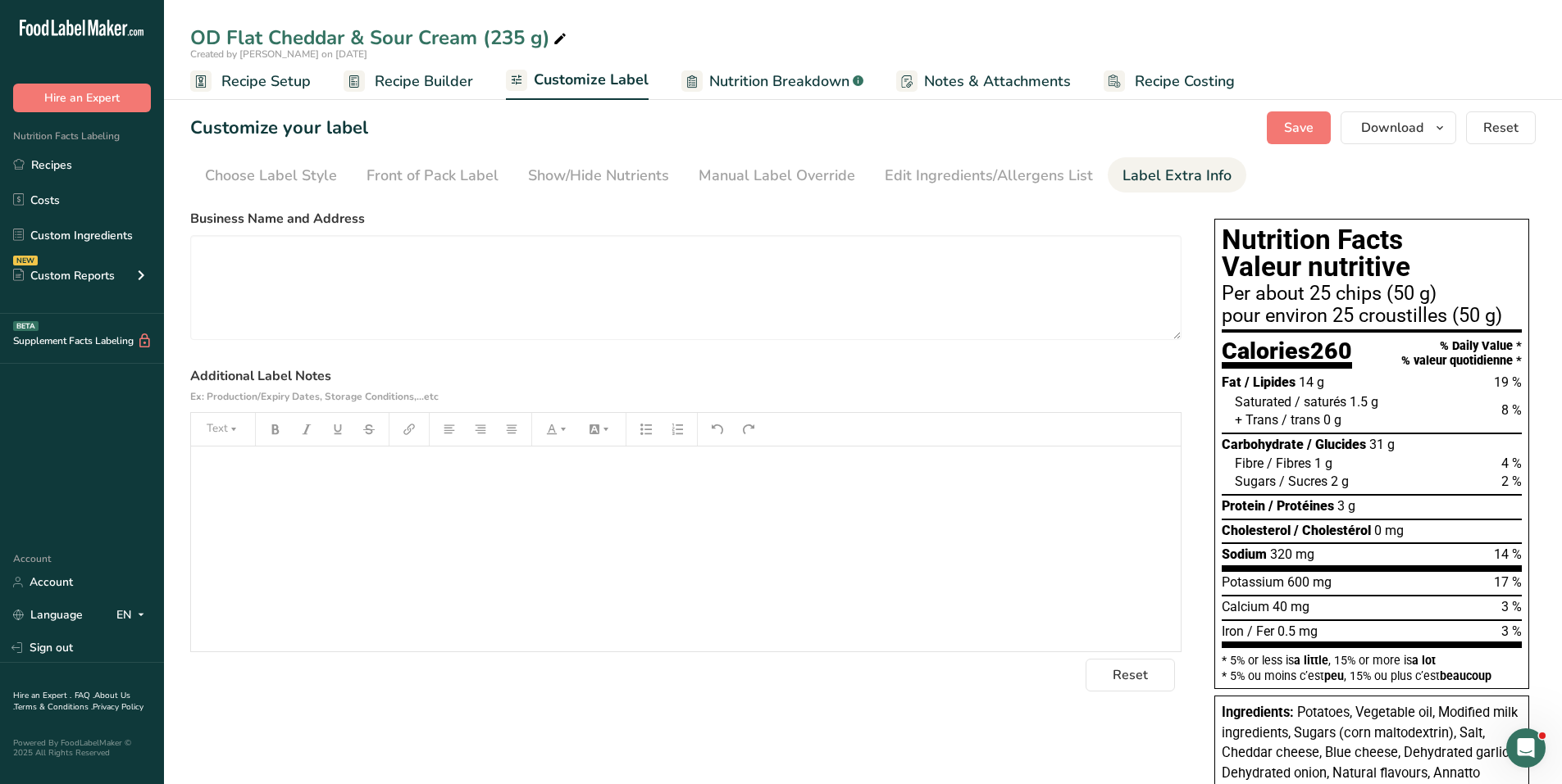
click at [240, 476] on p "﻿" at bounding box center [686, 470] width 974 height 20
click at [277, 467] on span "calc. (25-222 @ 11.8%)" at bounding box center [326, 470] width 133 height 16
click at [315, 504] on p "Front of Package" at bounding box center [686, 502] width 974 height 20
click at [1294, 129] on span "Save" at bounding box center [1299, 128] width 30 height 20
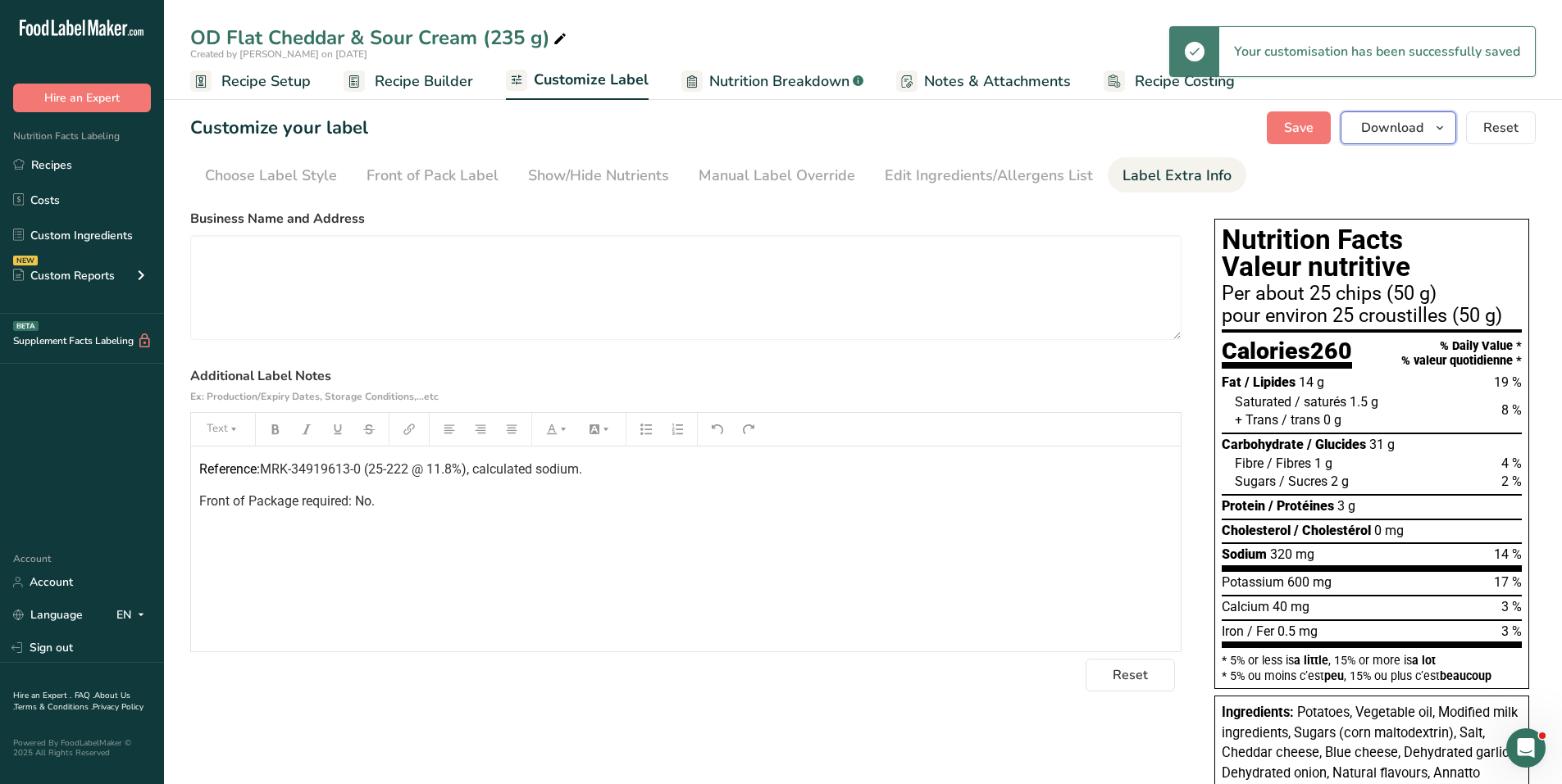
click at [1434, 127] on span "button" at bounding box center [1440, 128] width 20 height 20
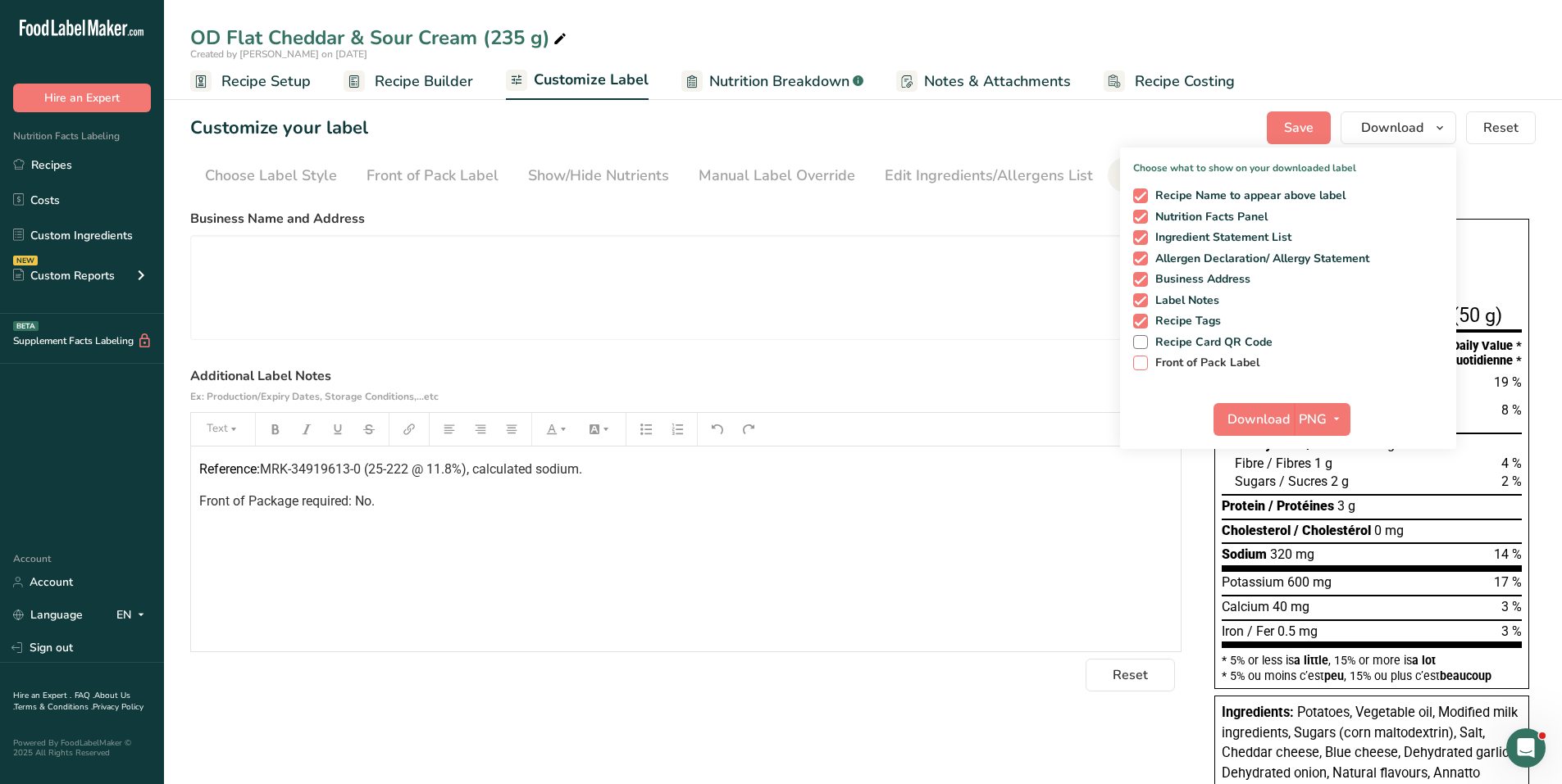
click at [1149, 363] on span "Front of Pack Label" at bounding box center [1204, 363] width 112 height 15
click at [1144, 363] on input "Front of Pack Label" at bounding box center [1139, 363] width 11 height 11
checkbox input "true"
click at [1344, 419] on span "button" at bounding box center [1337, 419] width 20 height 20
click at [1321, 534] on link "PDF" at bounding box center [1324, 533] width 53 height 27
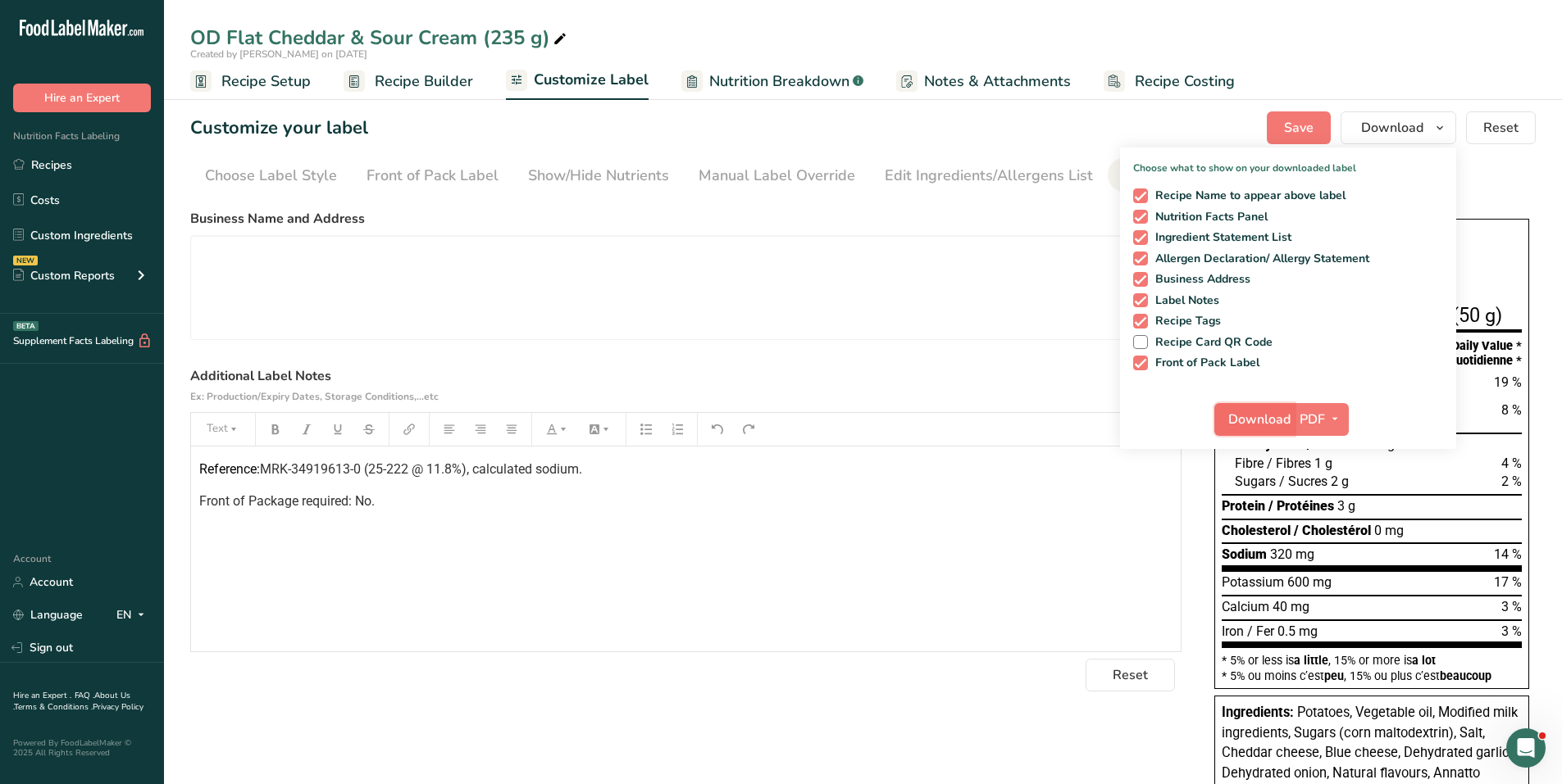
click at [1258, 417] on span "Download" at bounding box center [1260, 419] width 62 height 20
